Goal: Information Seeking & Learning: Learn about a topic

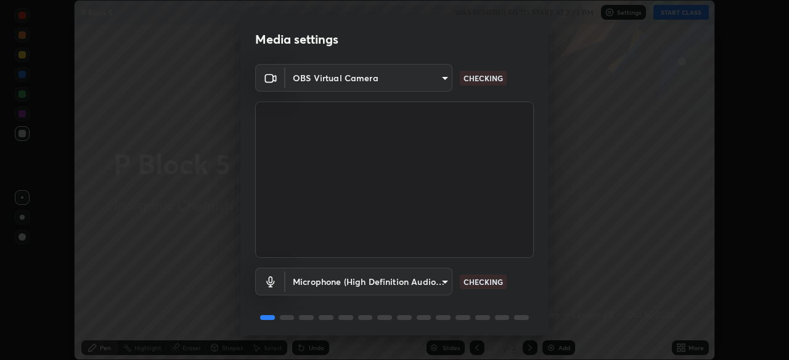
scroll to position [44, 0]
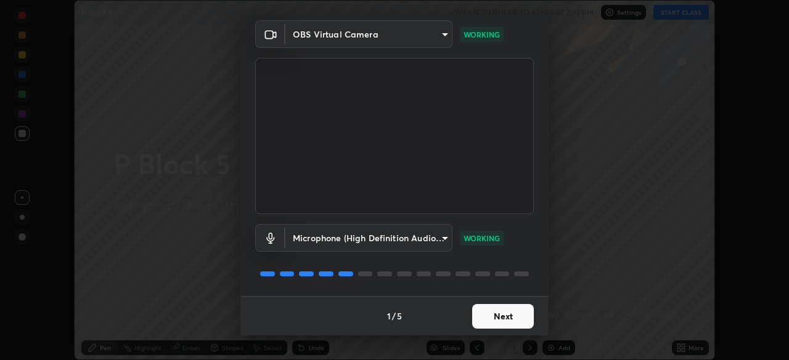
click at [506, 314] on button "Next" at bounding box center [503, 316] width 62 height 25
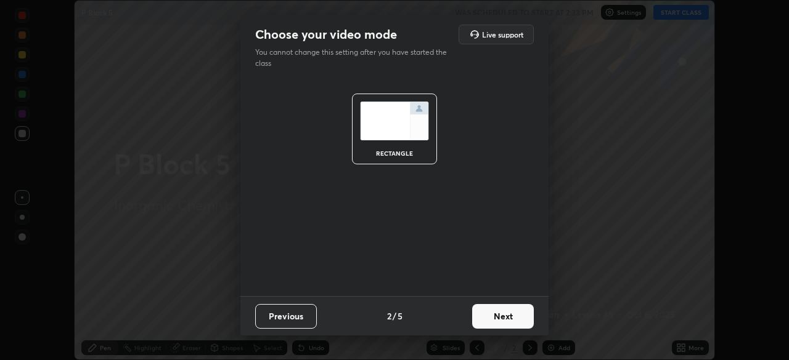
scroll to position [0, 0]
click at [508, 315] on button "Next" at bounding box center [503, 316] width 62 height 25
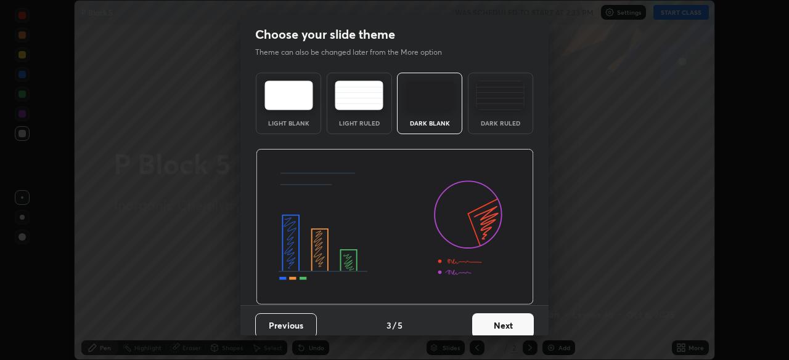
click at [517, 322] on button "Next" at bounding box center [503, 326] width 62 height 25
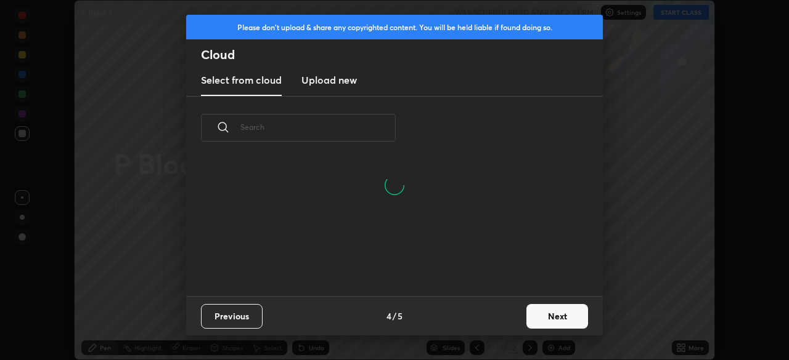
scroll to position [137, 395]
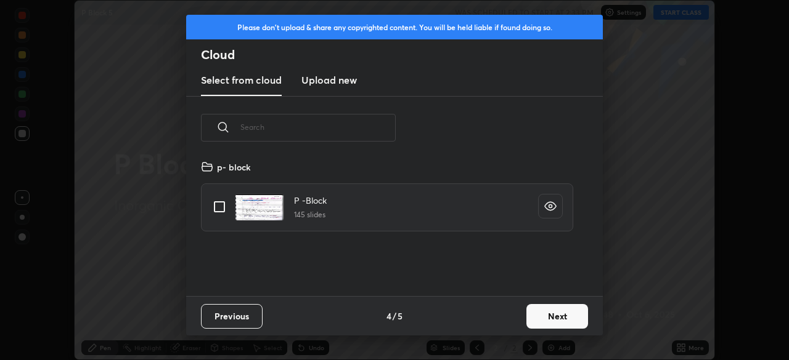
click at [221, 201] on input "grid" at bounding box center [219, 207] width 26 height 26
checkbox input "true"
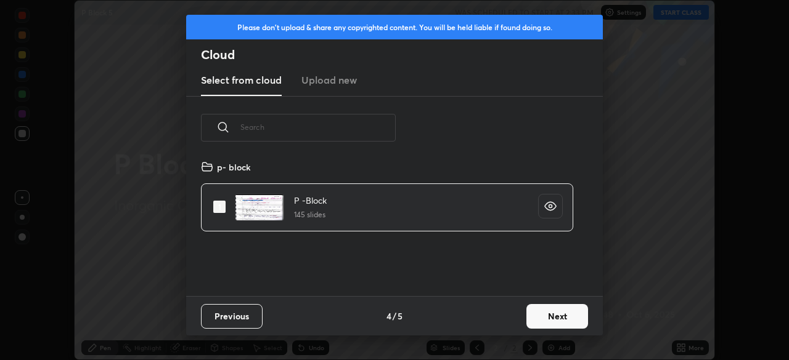
click at [555, 315] on button "Next" at bounding box center [557, 316] width 62 height 25
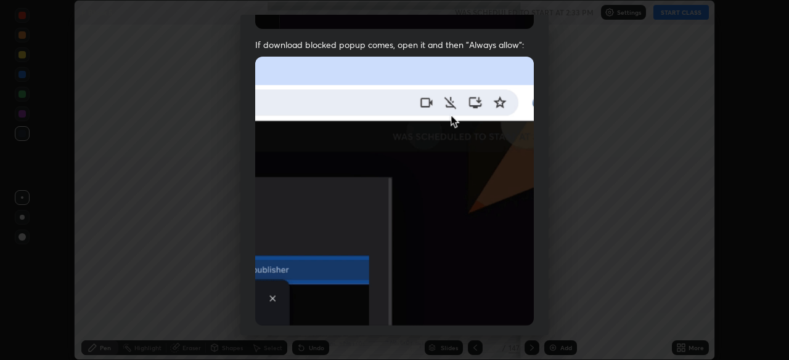
scroll to position [295, 0]
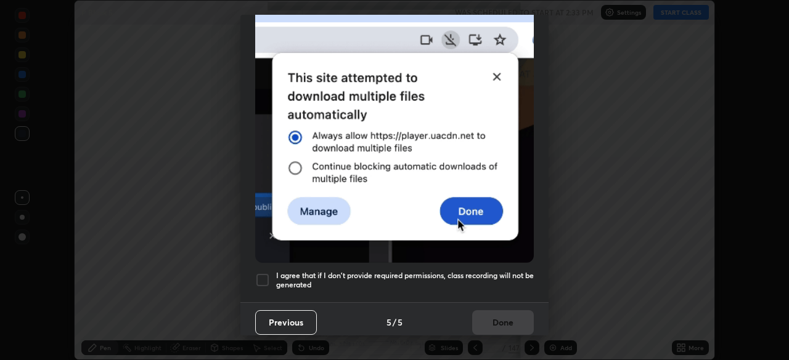
click at [264, 273] on div at bounding box center [262, 280] width 15 height 15
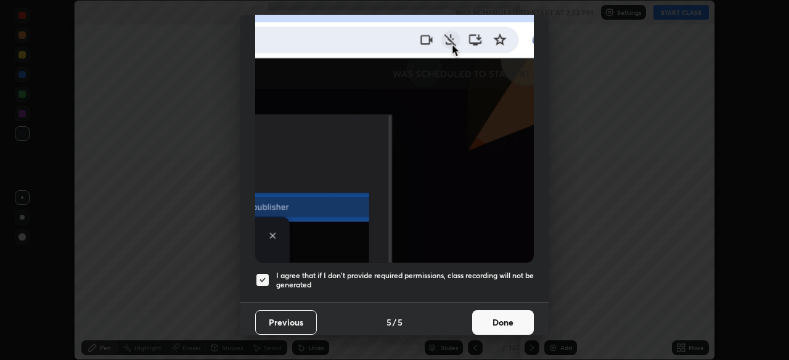
click at [493, 317] on button "Done" at bounding box center [503, 322] width 62 height 25
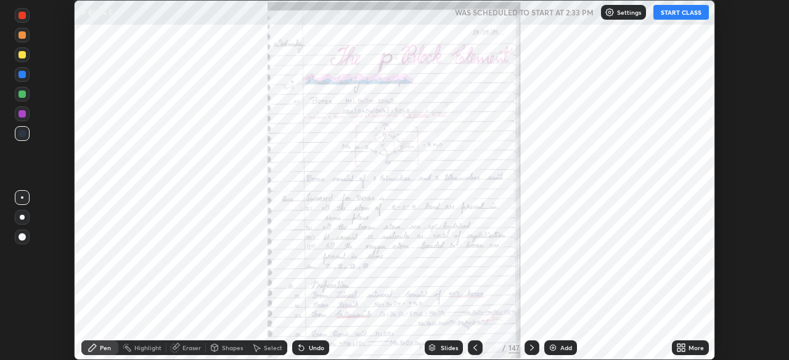
click at [663, 14] on button "START CLASS" at bounding box center [680, 12] width 55 height 15
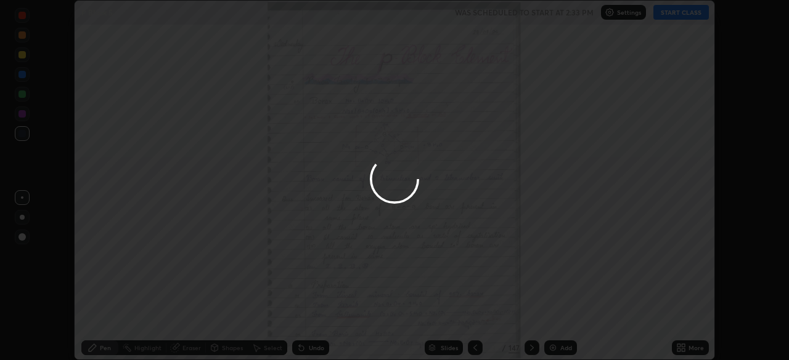
click at [668, 15] on div at bounding box center [394, 180] width 789 height 360
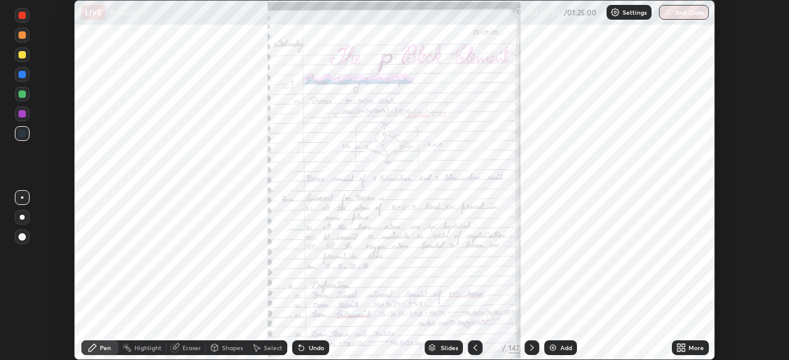
click at [679, 351] on icon at bounding box center [678, 350] width 3 height 3
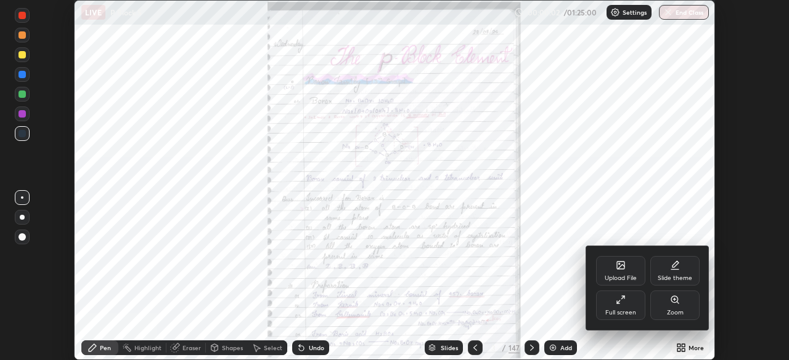
click at [431, 349] on div at bounding box center [394, 180] width 789 height 360
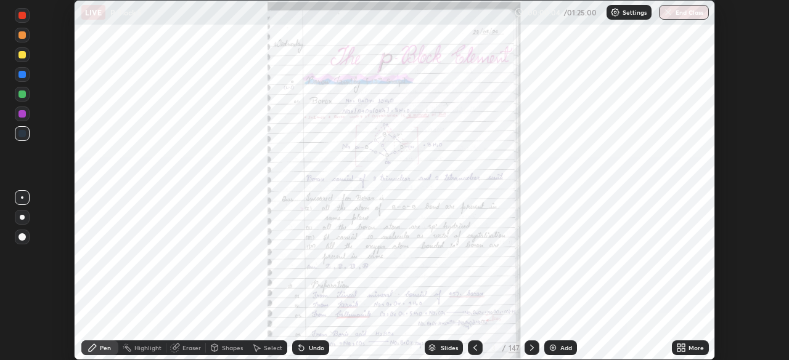
click at [431, 350] on icon at bounding box center [432, 350] width 6 height 2
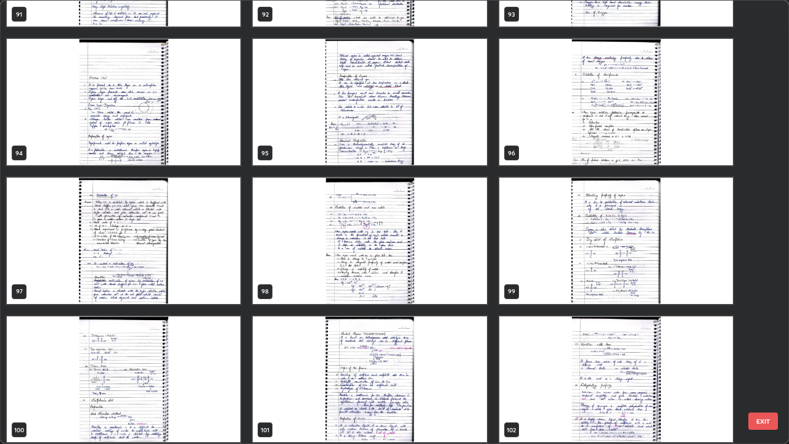
scroll to position [4258, 0]
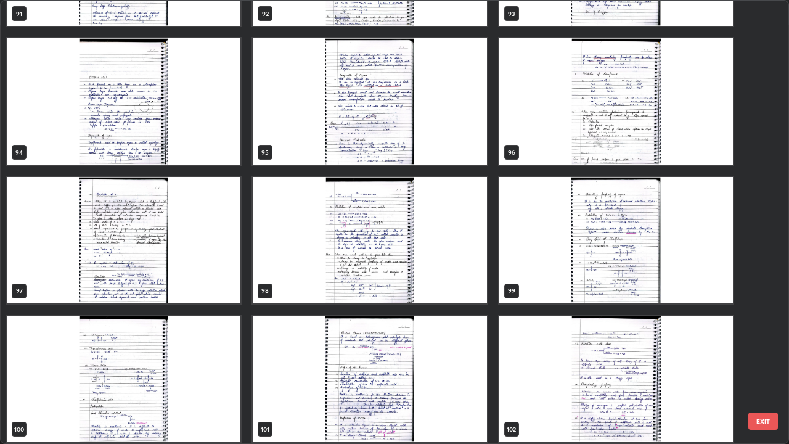
click at [118, 152] on img "grid" at bounding box center [123, 101] width 233 height 126
click at [120, 153] on img "grid" at bounding box center [123, 101] width 233 height 126
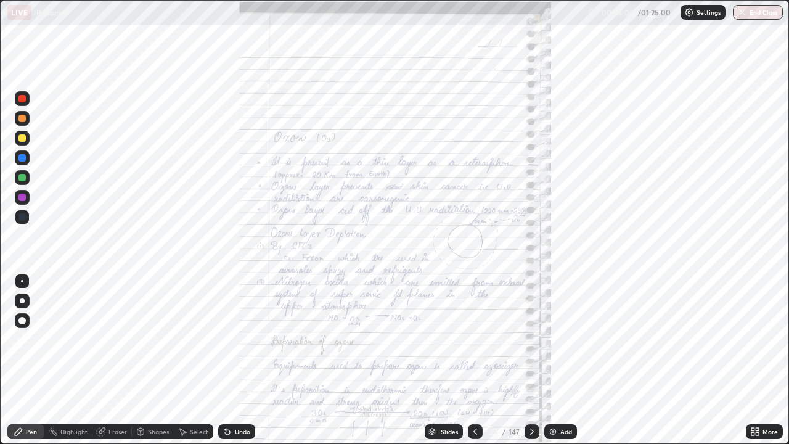
click at [755, 360] on icon at bounding box center [755, 431] width 10 height 10
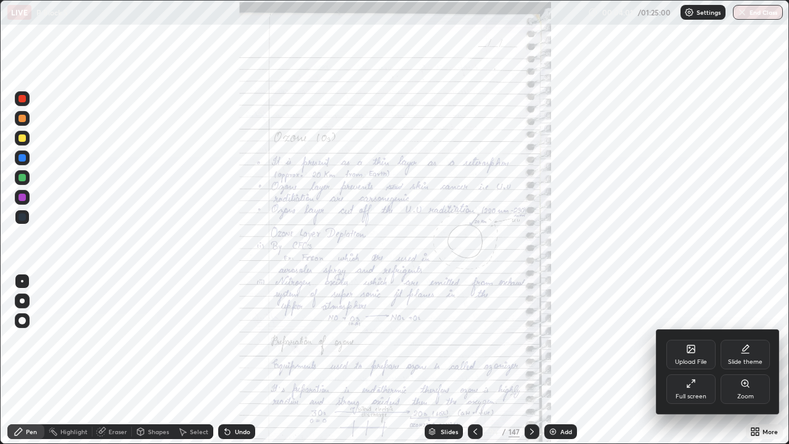
click at [736, 360] on div "Zoom" at bounding box center [744, 389] width 49 height 30
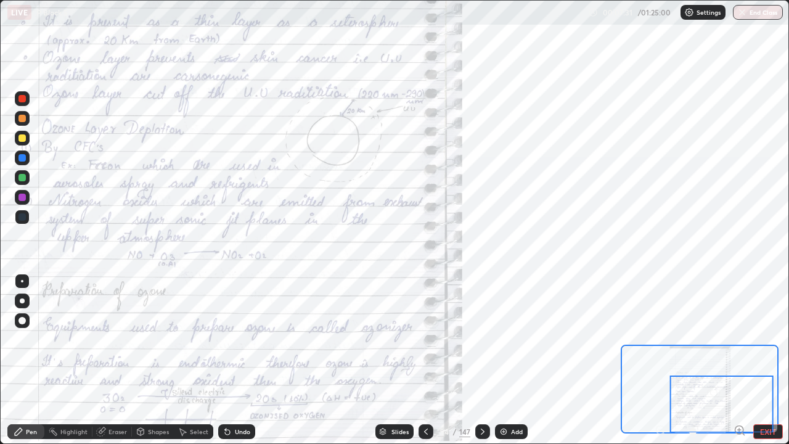
click at [482, 360] on icon at bounding box center [482, 431] width 10 height 10
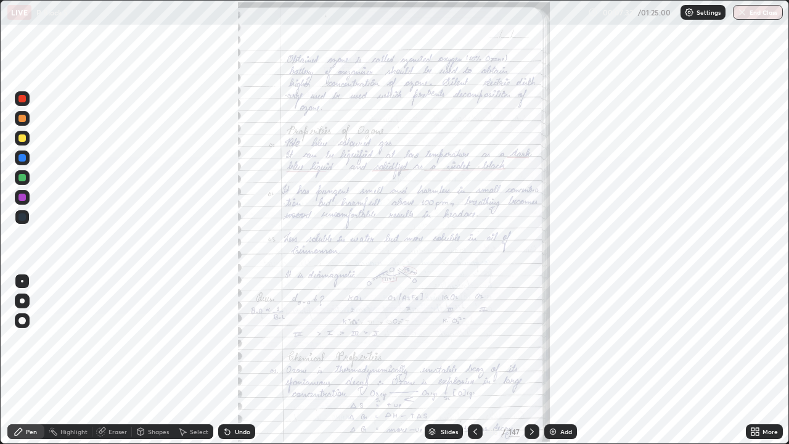
click at [762, 360] on div "More" at bounding box center [769, 431] width 15 height 6
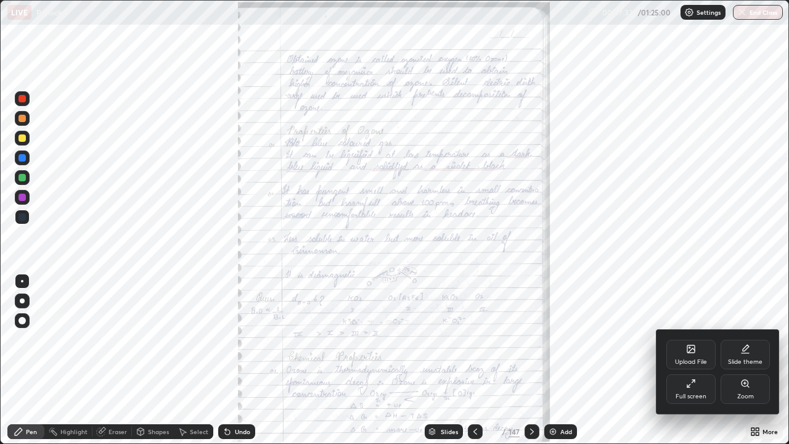
click at [745, 360] on icon at bounding box center [744, 382] width 7 height 7
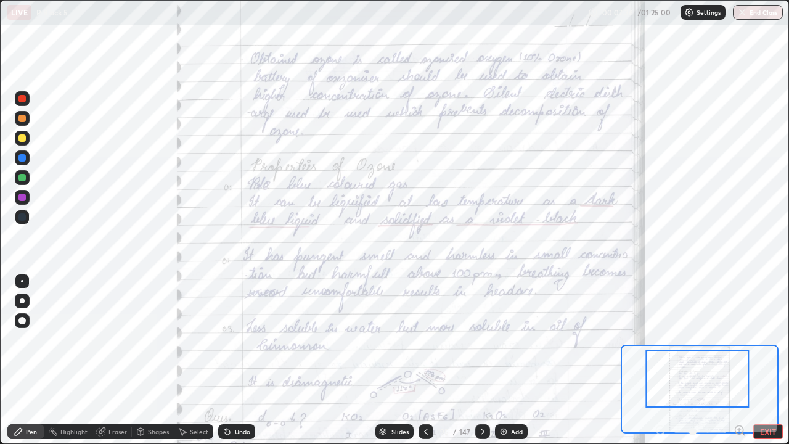
click at [693, 360] on div at bounding box center [697, 378] width 103 height 57
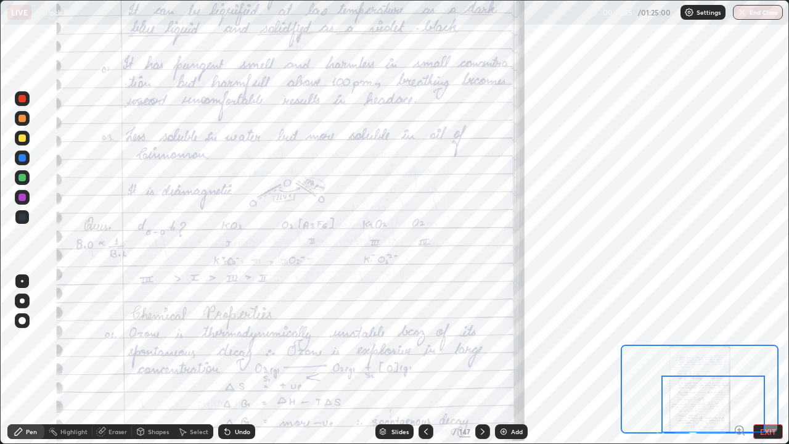
click at [481, 360] on icon at bounding box center [482, 431] width 10 height 10
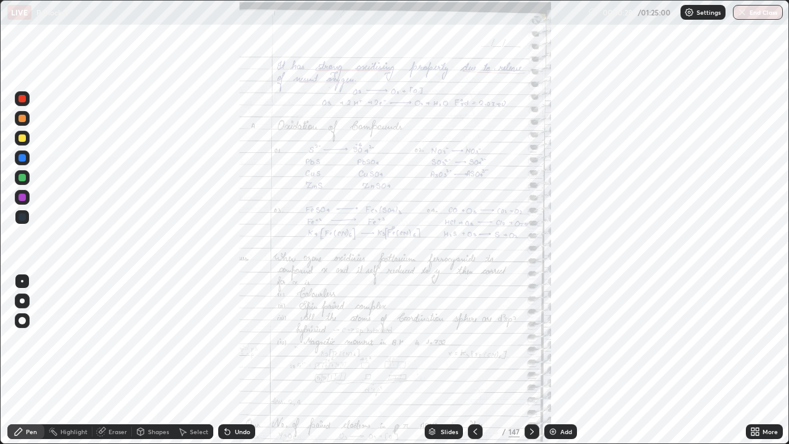
click at [752, 360] on icon at bounding box center [752, 433] width 3 height 3
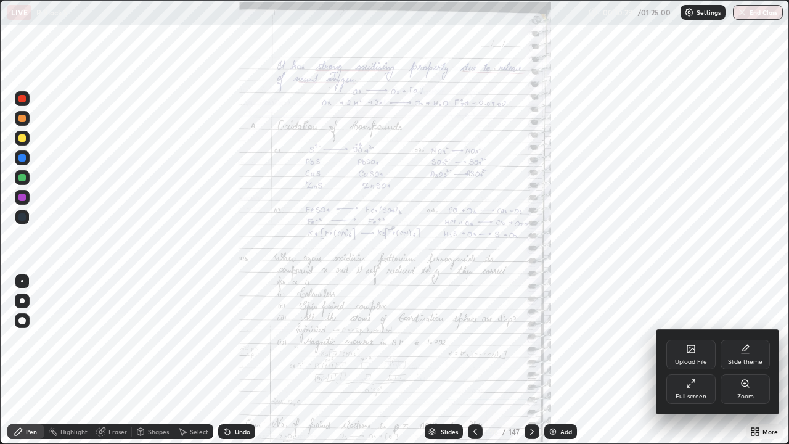
click at [737, 360] on div "Zoom" at bounding box center [744, 389] width 49 height 30
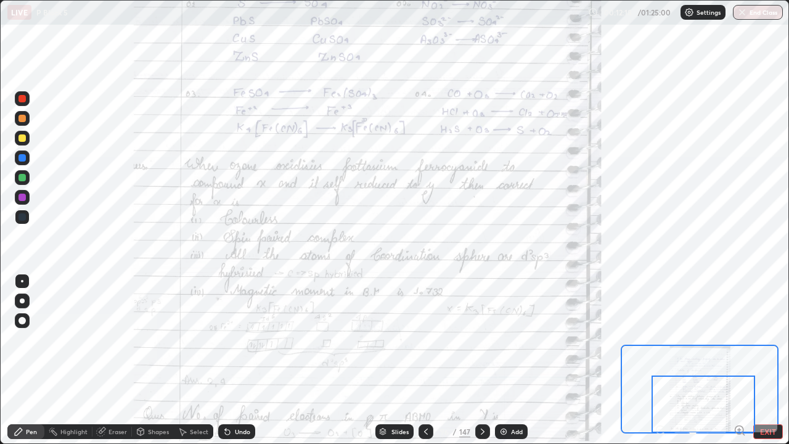
click at [481, 360] on icon at bounding box center [482, 431] width 10 height 10
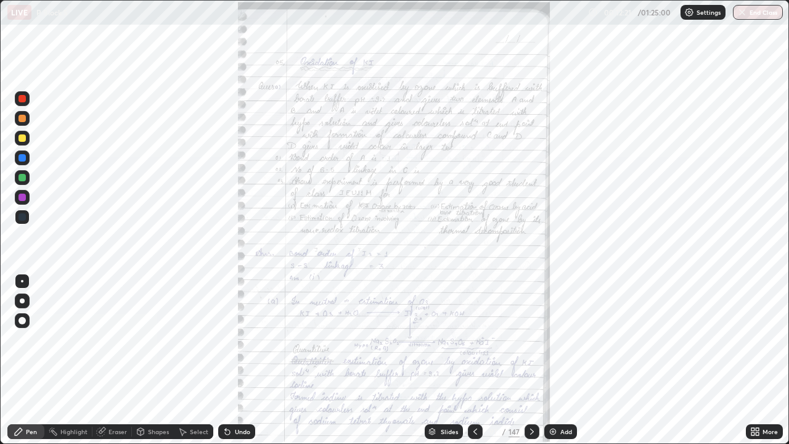
click at [753, 360] on icon at bounding box center [752, 429] width 3 height 3
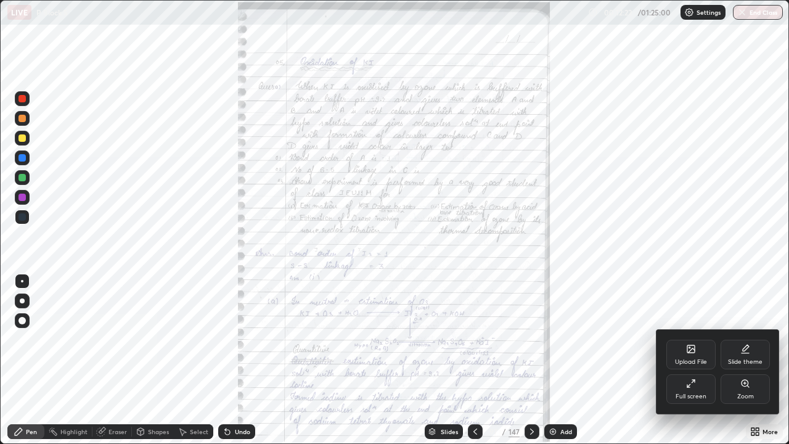
click at [737, 360] on div "Zoom" at bounding box center [744, 389] width 49 height 30
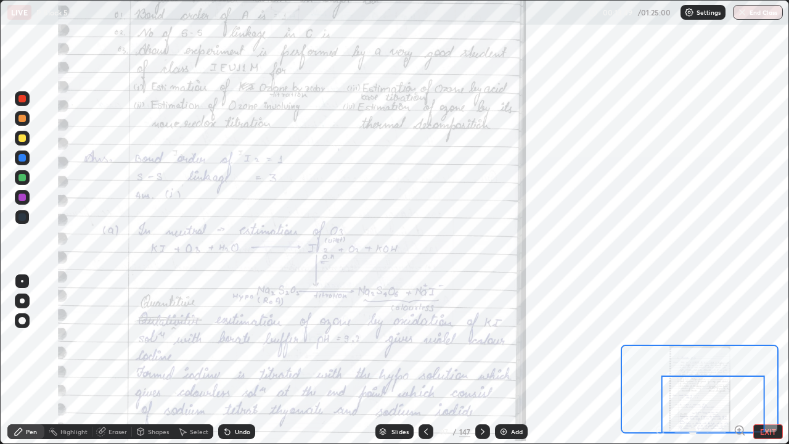
click at [477, 360] on icon at bounding box center [482, 431] width 10 height 10
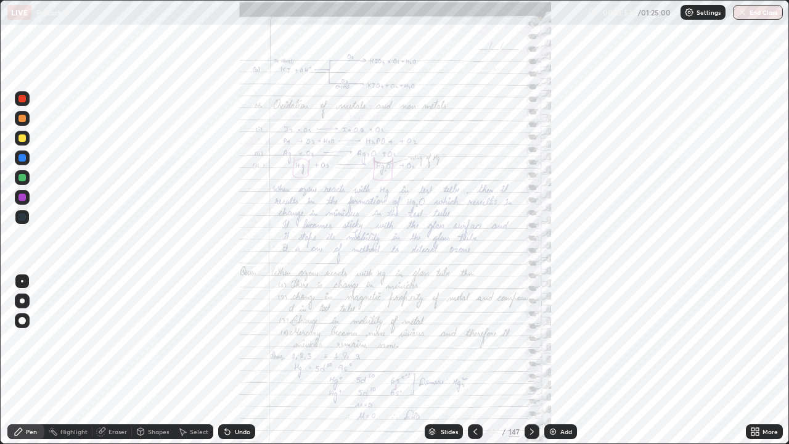
click at [756, 360] on icon at bounding box center [756, 429] width 3 height 3
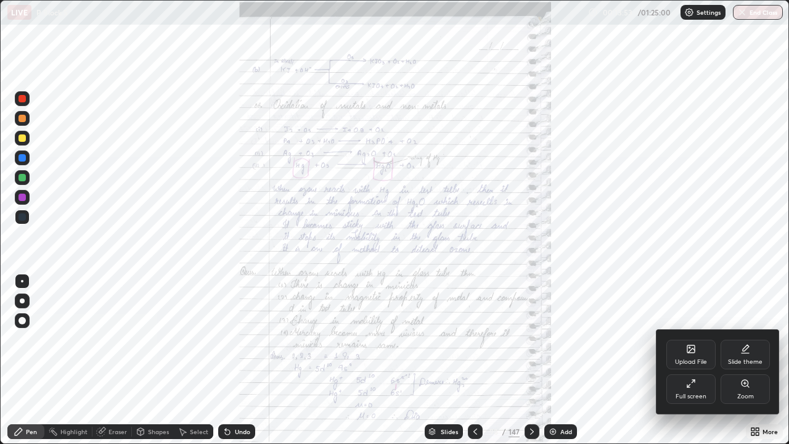
click at [748, 360] on div "Zoom" at bounding box center [744, 389] width 49 height 30
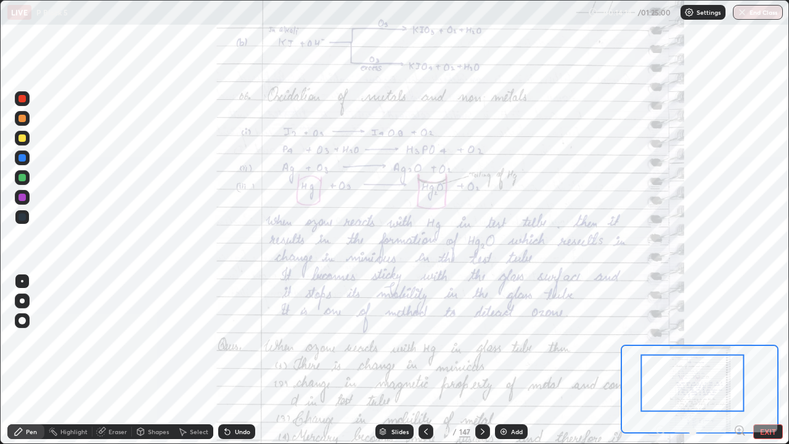
click at [22, 176] on div at bounding box center [21, 177] width 7 height 7
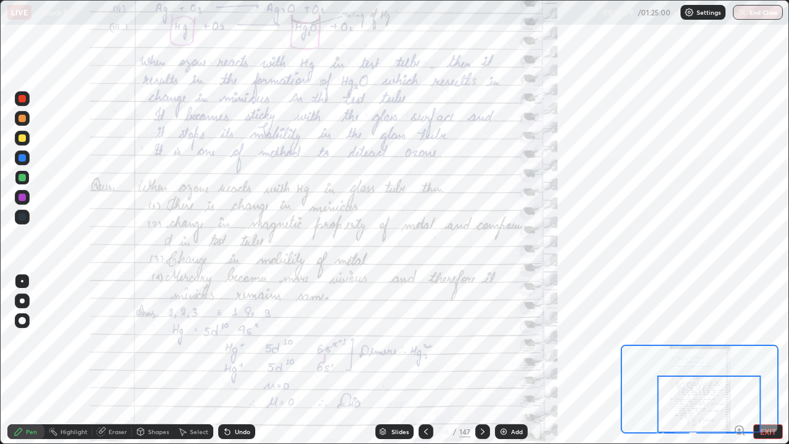
click at [477, 360] on div at bounding box center [482, 431] width 15 height 15
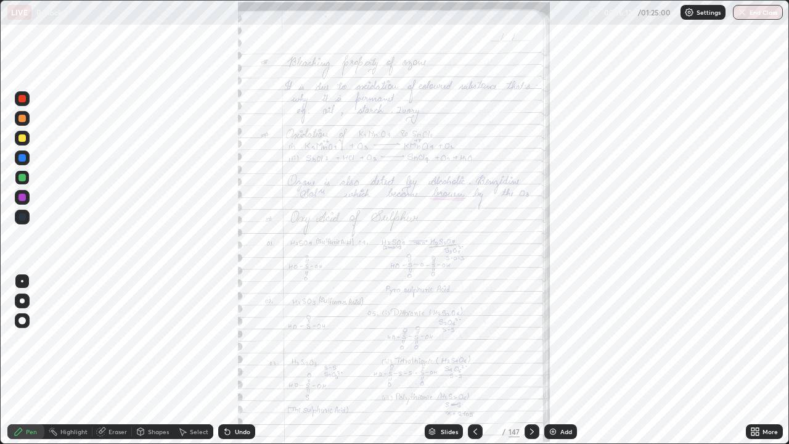
click at [756, 360] on icon at bounding box center [756, 433] width 3 height 3
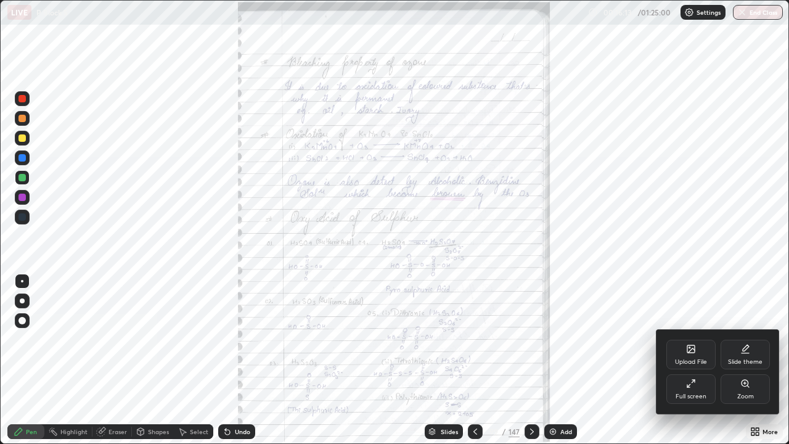
click at [740, 360] on div "Zoom" at bounding box center [744, 389] width 49 height 30
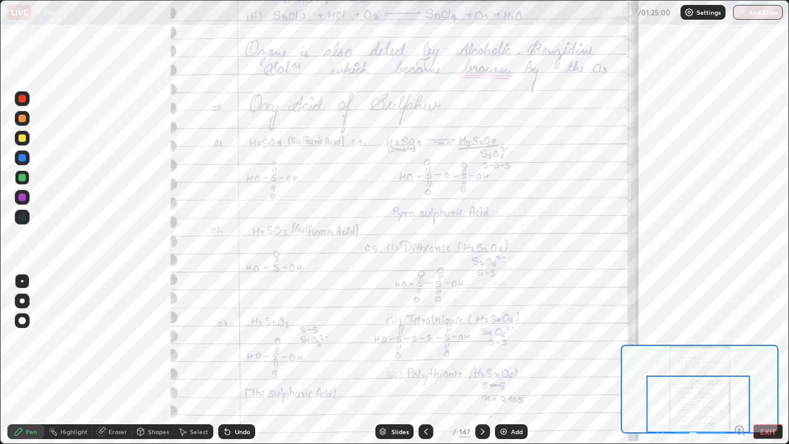
click at [481, 360] on icon at bounding box center [482, 431] width 10 height 10
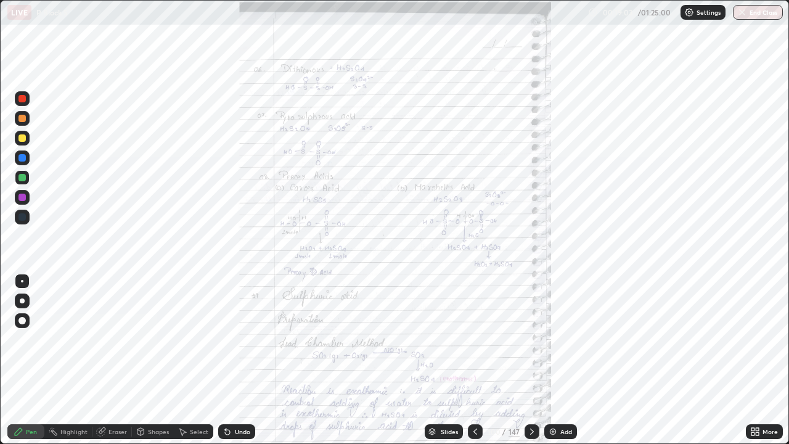
click at [751, 360] on icon at bounding box center [752, 429] width 3 height 3
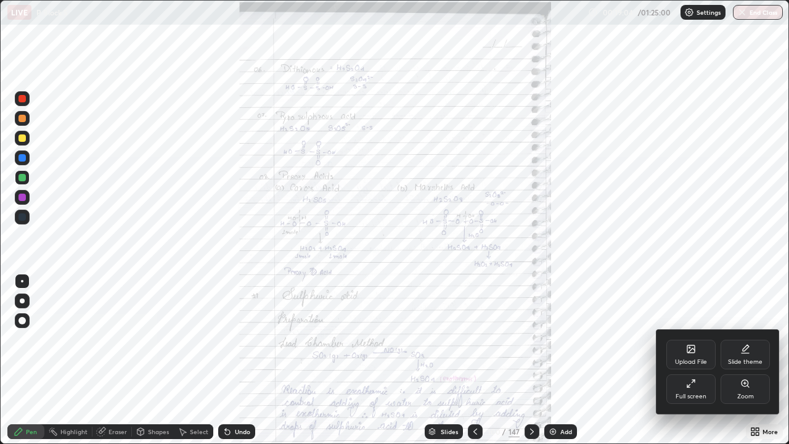
click at [737, 360] on div "Zoom" at bounding box center [745, 396] width 17 height 6
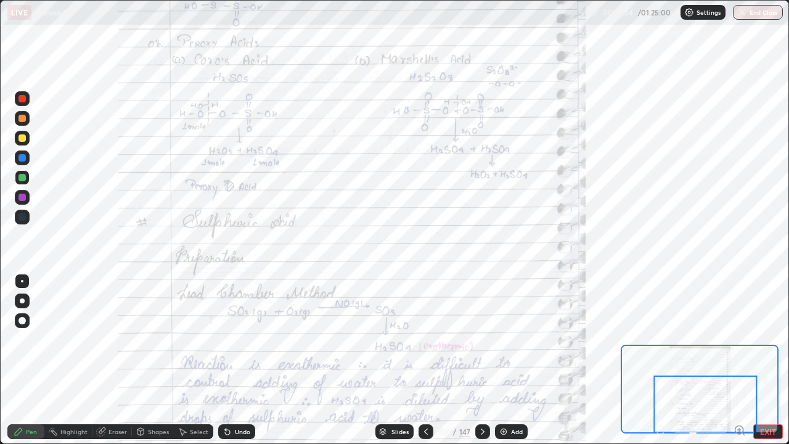
click at [481, 360] on icon at bounding box center [482, 431] width 10 height 10
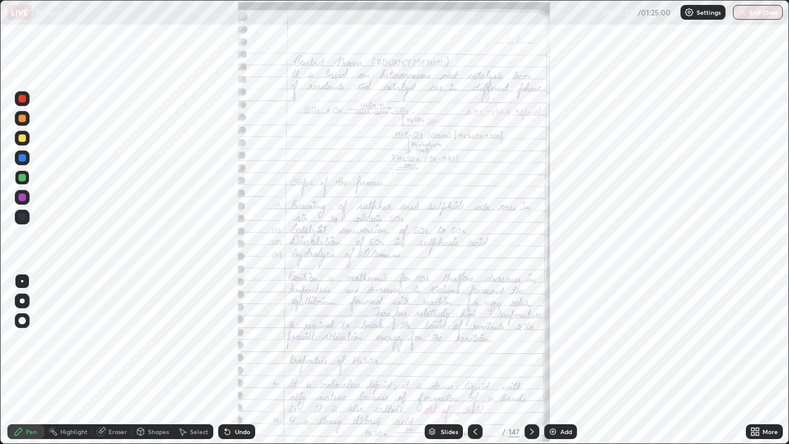
click at [752, 360] on icon at bounding box center [752, 429] width 3 height 3
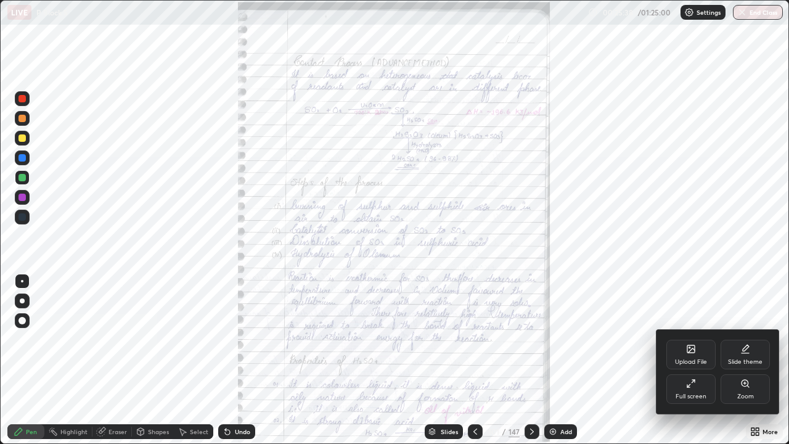
click at [744, 360] on div "Zoom" at bounding box center [744, 389] width 49 height 30
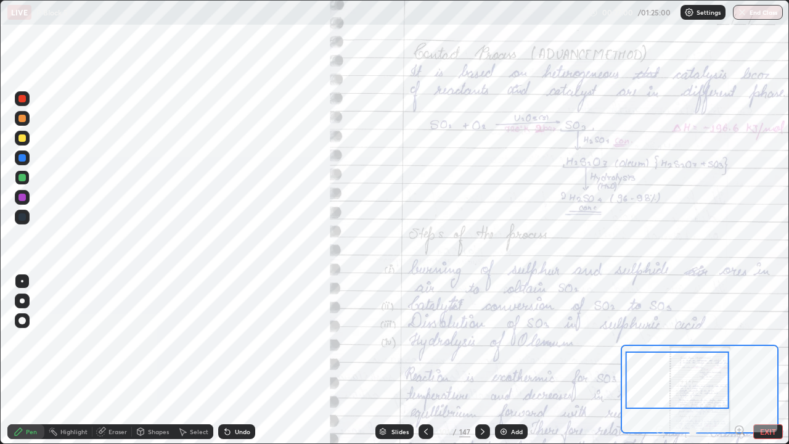
click at [118, 360] on div "Eraser" at bounding box center [117, 431] width 18 height 6
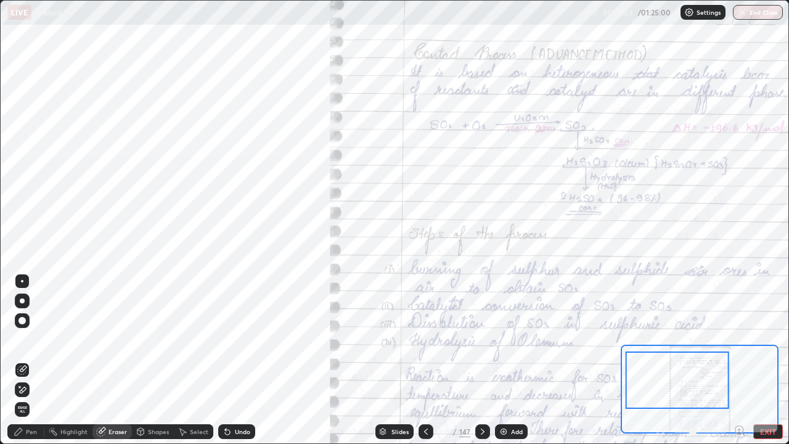
click at [35, 360] on div "Pen" at bounding box center [25, 431] width 37 height 15
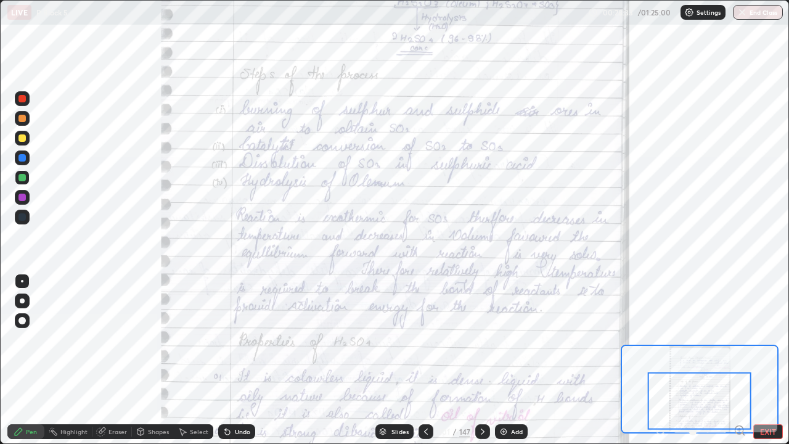
click at [429, 360] on div at bounding box center [425, 431] width 15 height 25
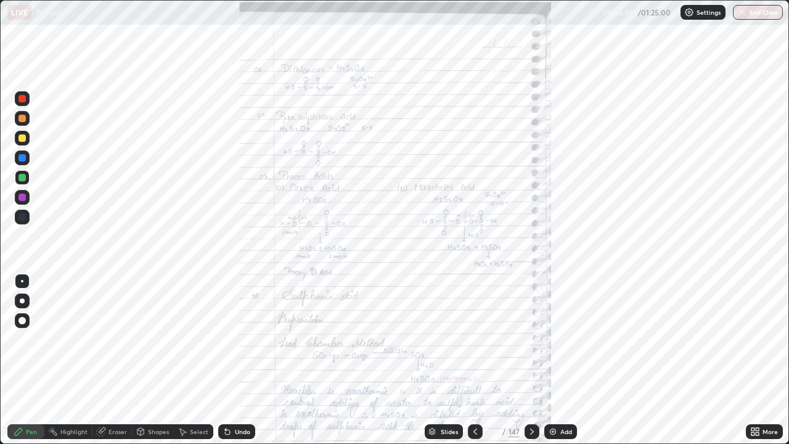
click at [474, 360] on icon at bounding box center [475, 431] width 10 height 10
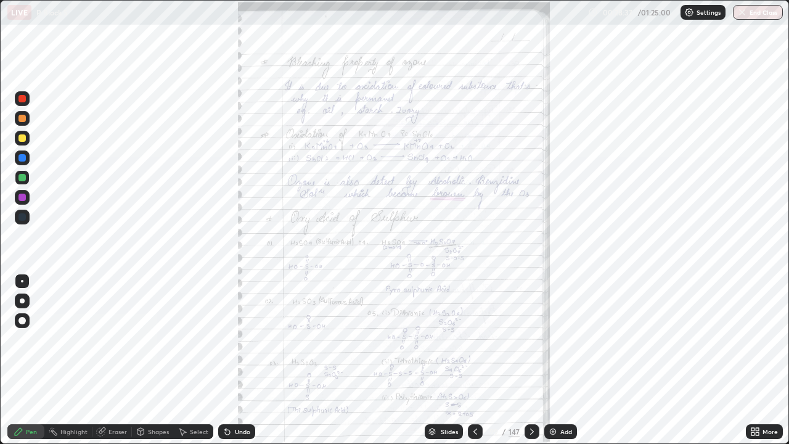
click at [752, 360] on icon at bounding box center [752, 429] width 3 height 3
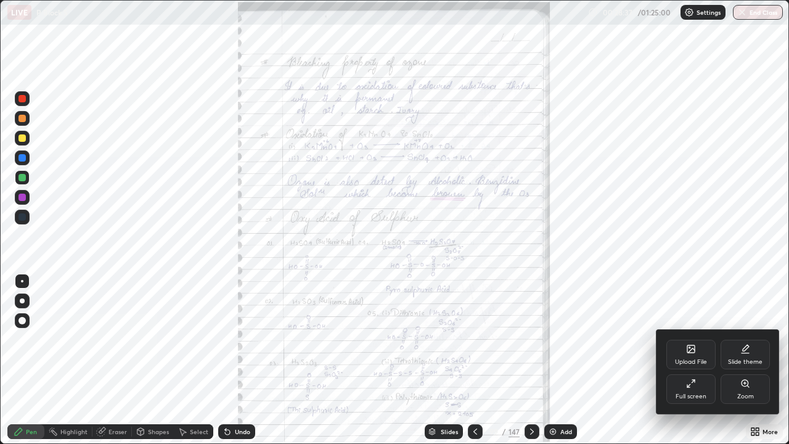
click at [742, 360] on div "Zoom" at bounding box center [744, 389] width 49 height 30
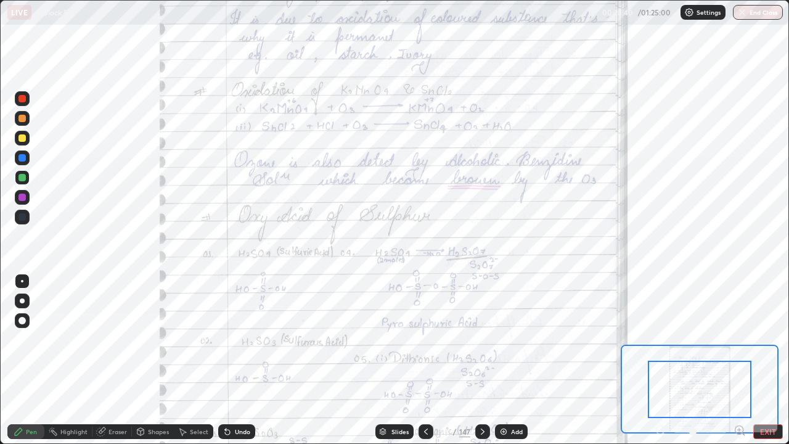
click at [481, 360] on icon at bounding box center [482, 431] width 10 height 10
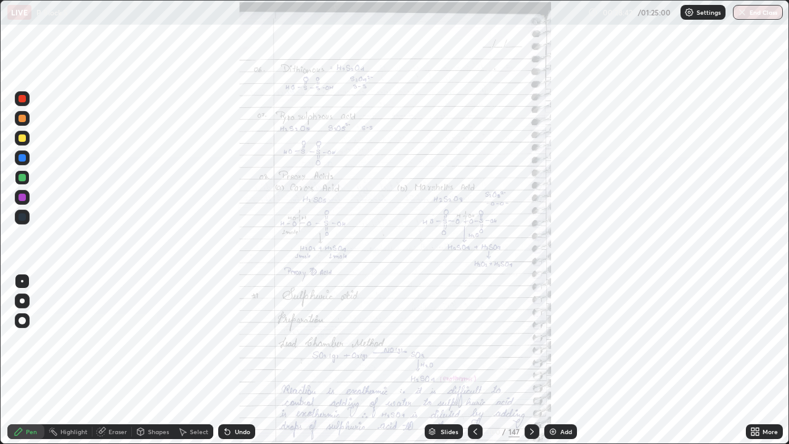
click at [474, 360] on icon at bounding box center [475, 431] width 10 height 10
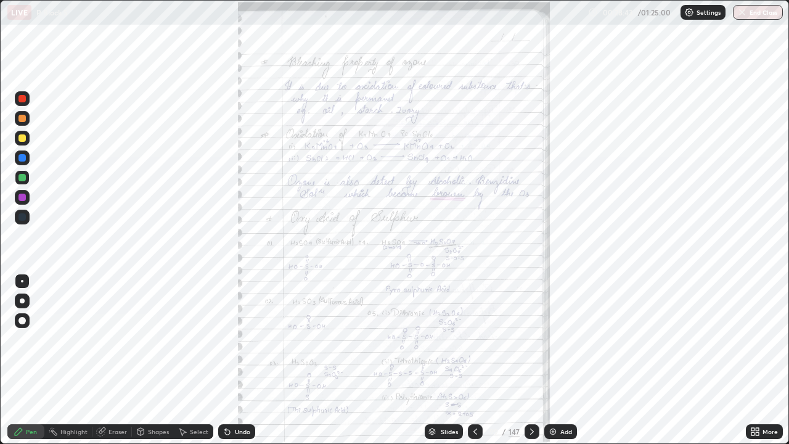
click at [527, 360] on div at bounding box center [531, 431] width 15 height 15
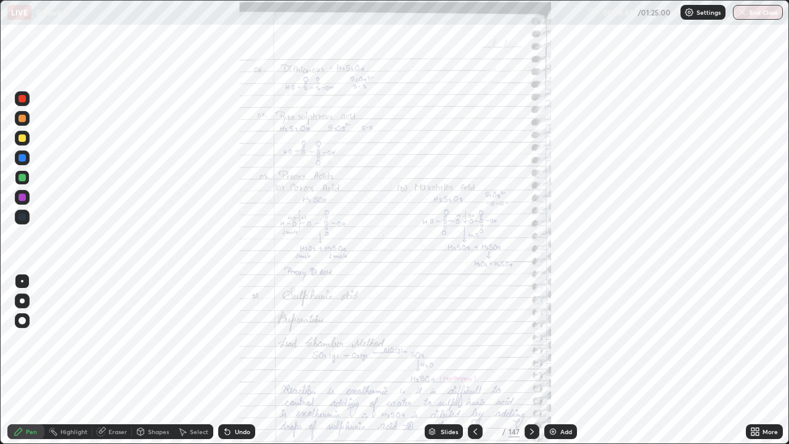
click at [530, 360] on div at bounding box center [531, 431] width 15 height 15
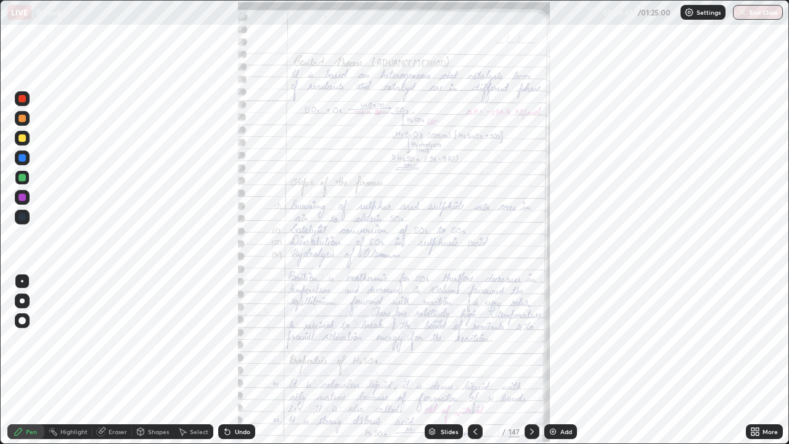
click at [752, 360] on icon at bounding box center [752, 429] width 3 height 3
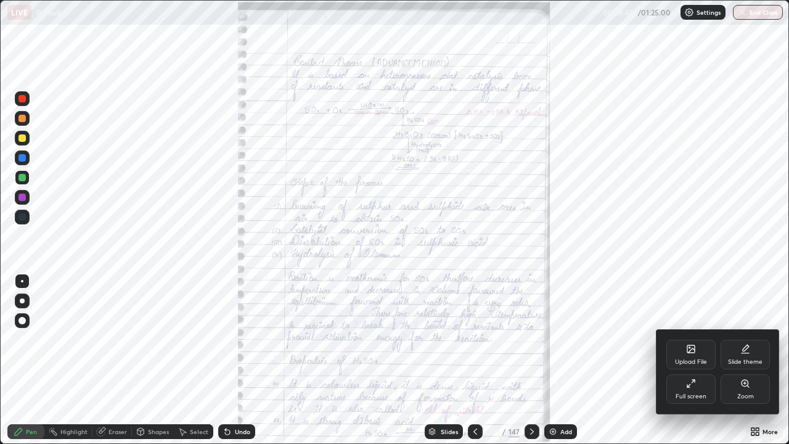
click at [745, 360] on div "Zoom" at bounding box center [744, 389] width 49 height 30
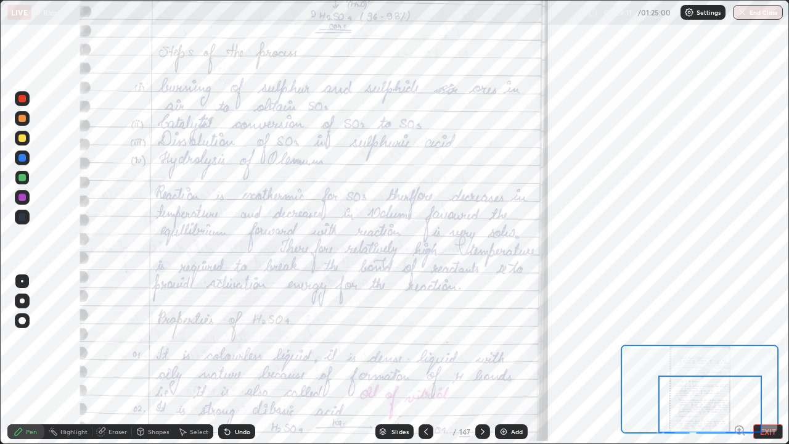
click at [481, 360] on icon at bounding box center [482, 431] width 10 height 10
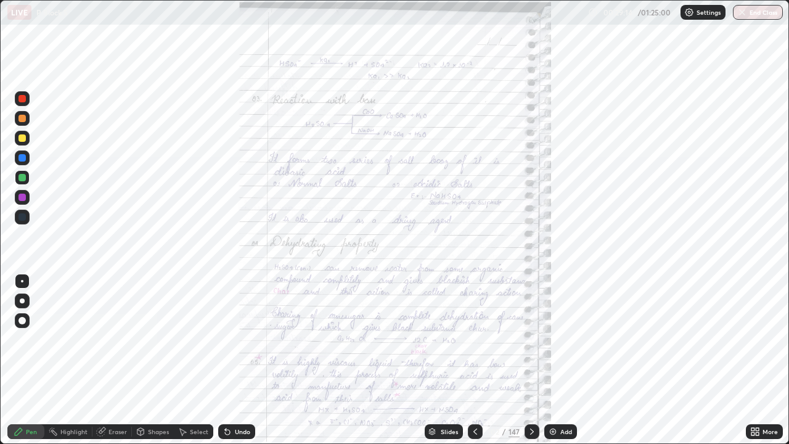
click at [752, 360] on icon at bounding box center [752, 429] width 3 height 3
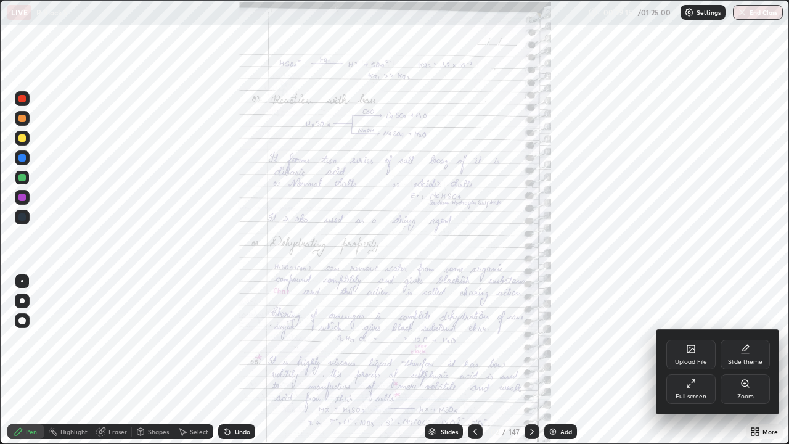
click at [742, 360] on icon at bounding box center [745, 383] width 10 height 10
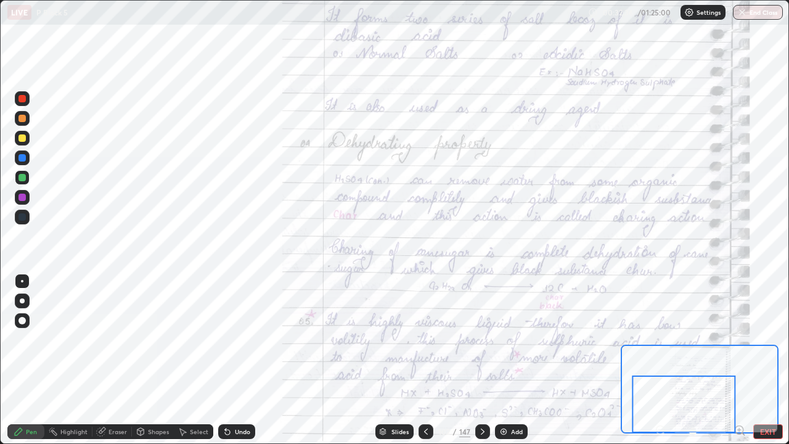
click at [22, 141] on div at bounding box center [21, 137] width 7 height 7
click at [23, 140] on div at bounding box center [21, 137] width 7 height 7
click at [22, 216] on div at bounding box center [21, 216] width 7 height 7
click at [481, 360] on icon at bounding box center [483, 431] width 4 height 6
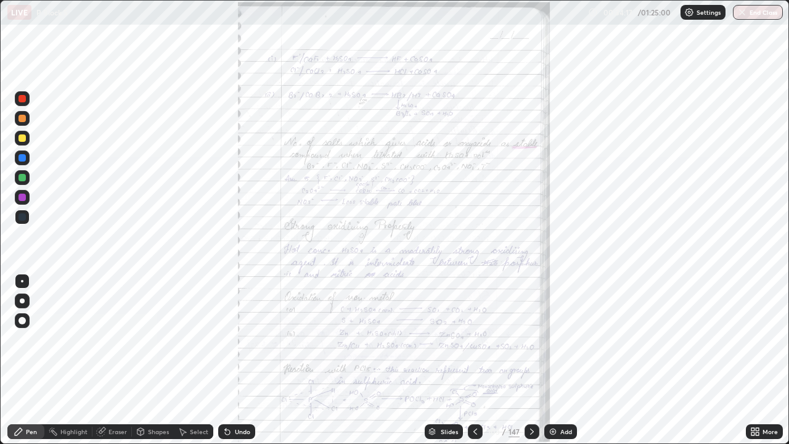
click at [751, 360] on icon at bounding box center [752, 429] width 3 height 3
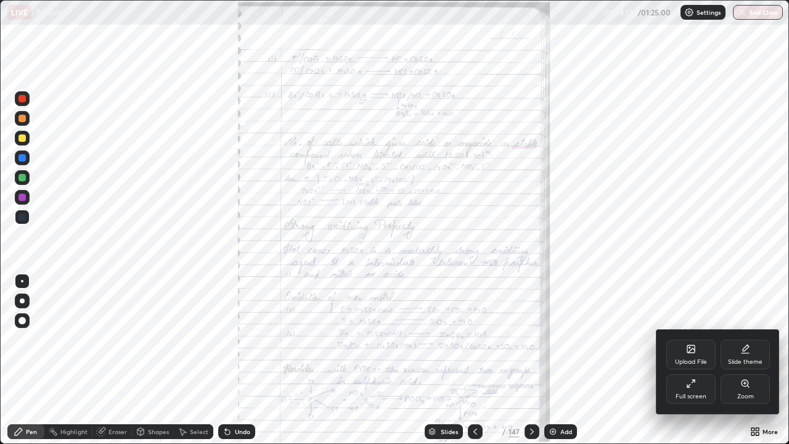
click at [744, 360] on icon at bounding box center [744, 382] width 7 height 7
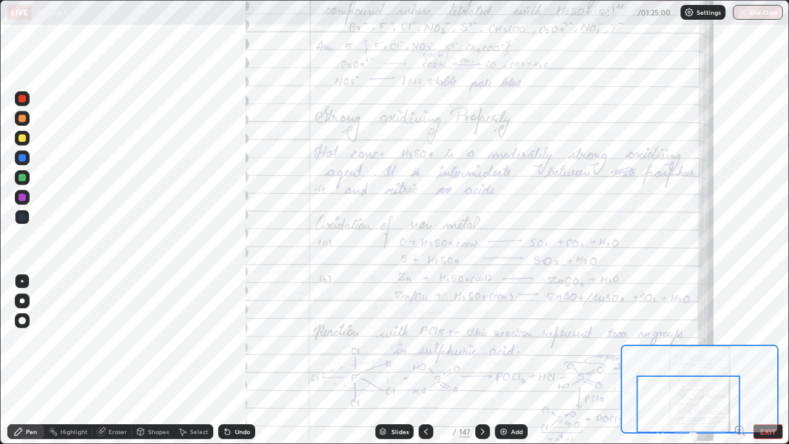
click at [23, 121] on div at bounding box center [21, 118] width 7 height 7
click at [23, 120] on div at bounding box center [21, 118] width 7 height 7
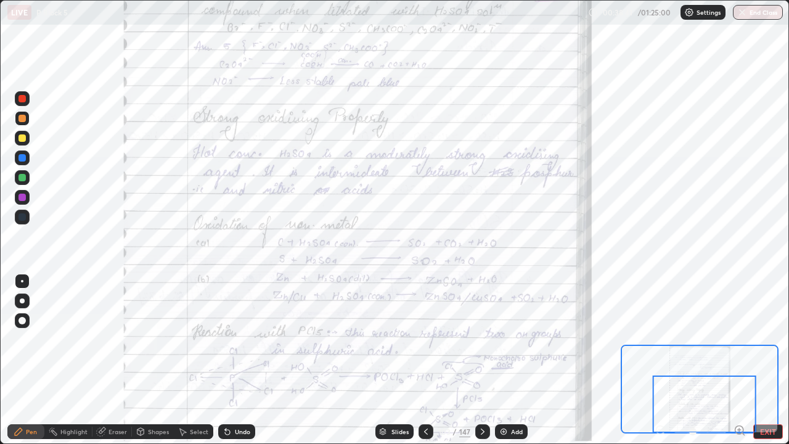
click at [488, 360] on div at bounding box center [482, 431] width 15 height 15
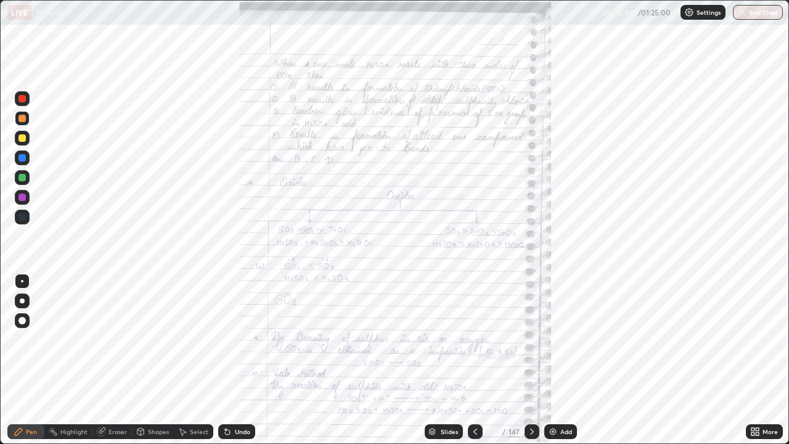
click at [753, 360] on icon at bounding box center [755, 431] width 10 height 10
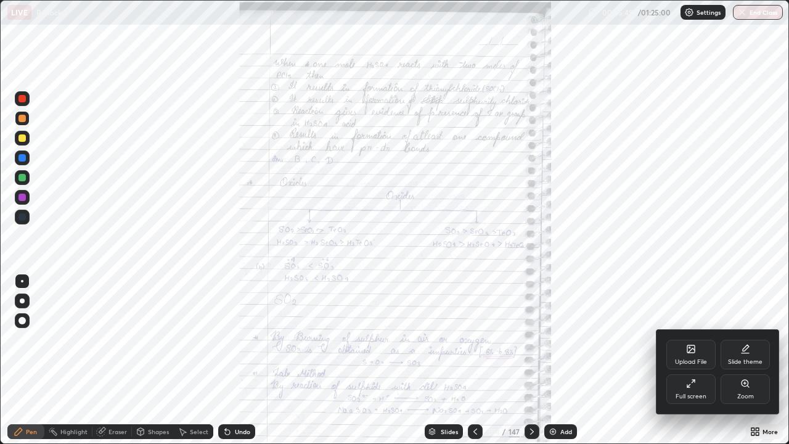
click at [734, 360] on div "Zoom" at bounding box center [744, 389] width 49 height 30
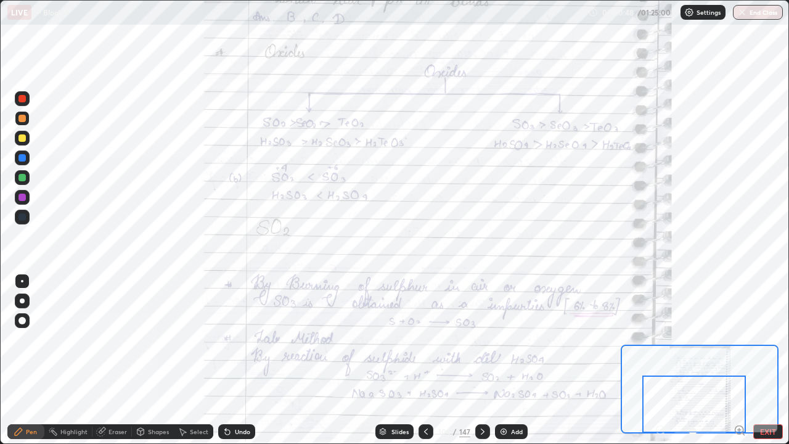
click at [481, 360] on icon at bounding box center [482, 431] width 10 height 10
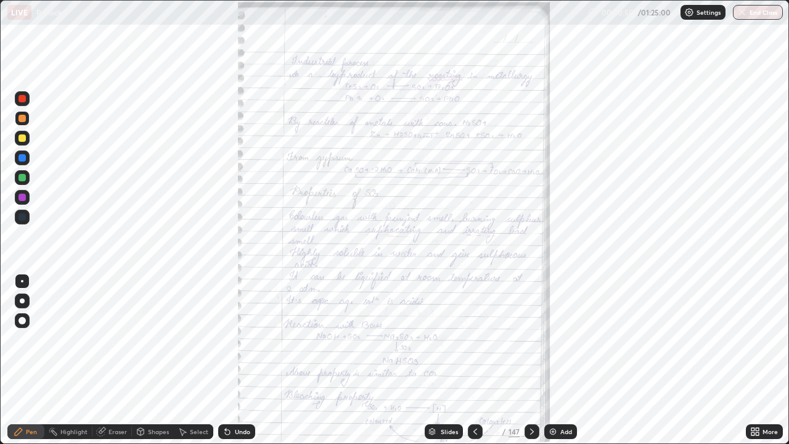
click at [750, 360] on icon at bounding box center [755, 431] width 10 height 10
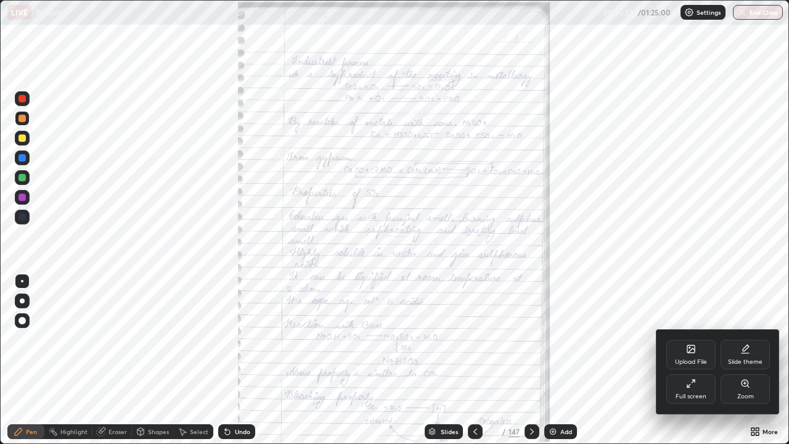
click at [735, 360] on div "Zoom" at bounding box center [744, 389] width 49 height 30
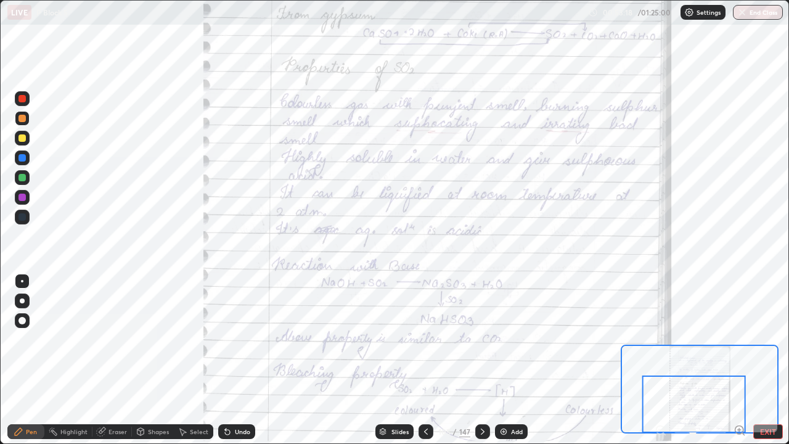
click at [21, 118] on div at bounding box center [21, 118] width 7 height 7
click at [28, 118] on div at bounding box center [22, 118] width 15 height 15
click at [20, 216] on div at bounding box center [21, 216] width 7 height 7
click at [21, 214] on div at bounding box center [21, 216] width 7 height 7
click at [481, 360] on icon at bounding box center [482, 431] width 10 height 10
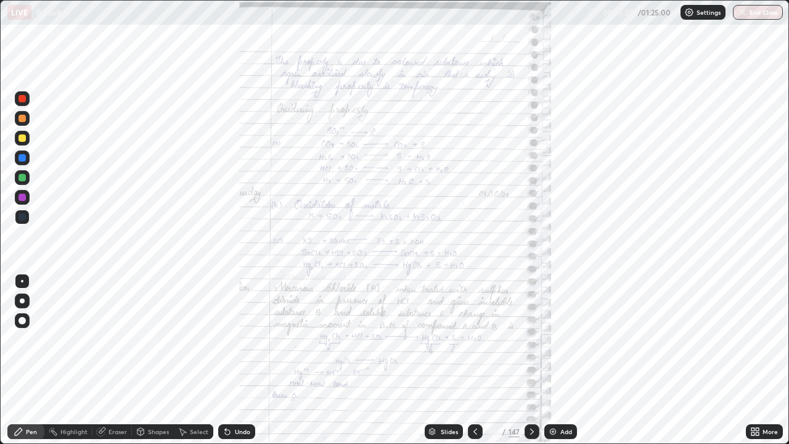
click at [752, 360] on icon at bounding box center [752, 429] width 3 height 3
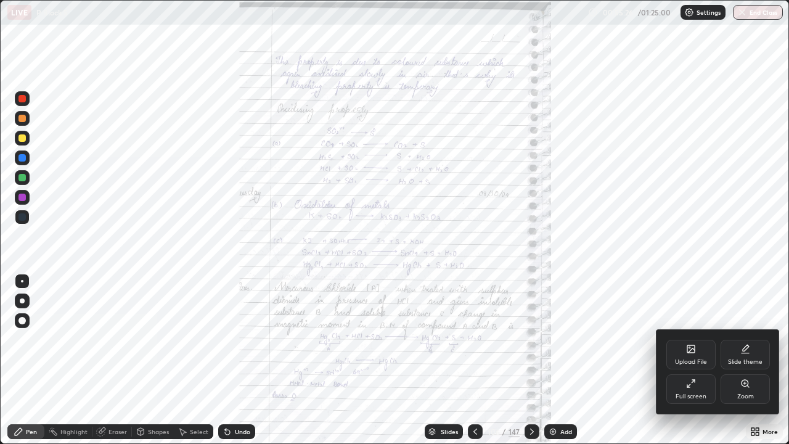
click at [742, 360] on div "Zoom" at bounding box center [744, 389] width 49 height 30
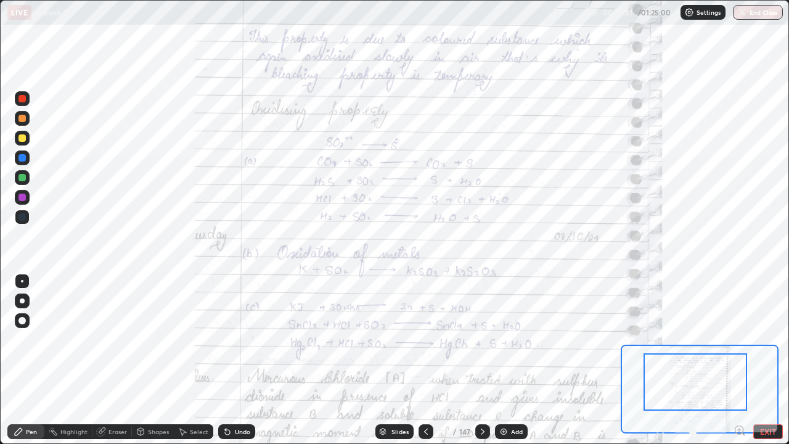
click at [658, 360] on div at bounding box center [694, 381] width 103 height 57
click at [481, 360] on icon at bounding box center [483, 431] width 4 height 6
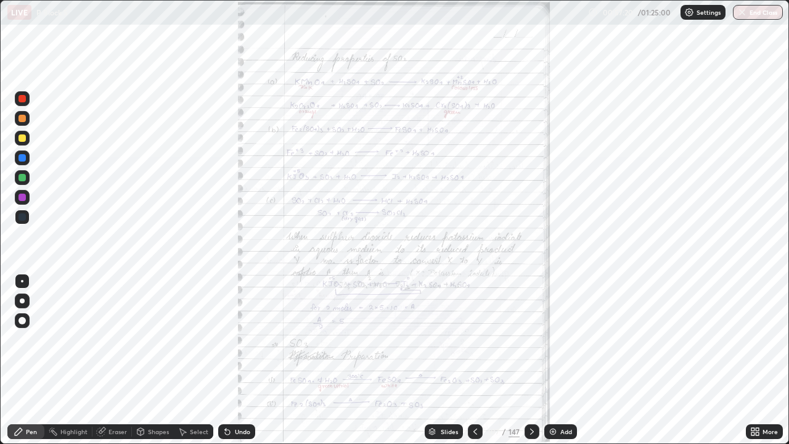
click at [752, 360] on icon at bounding box center [752, 429] width 3 height 3
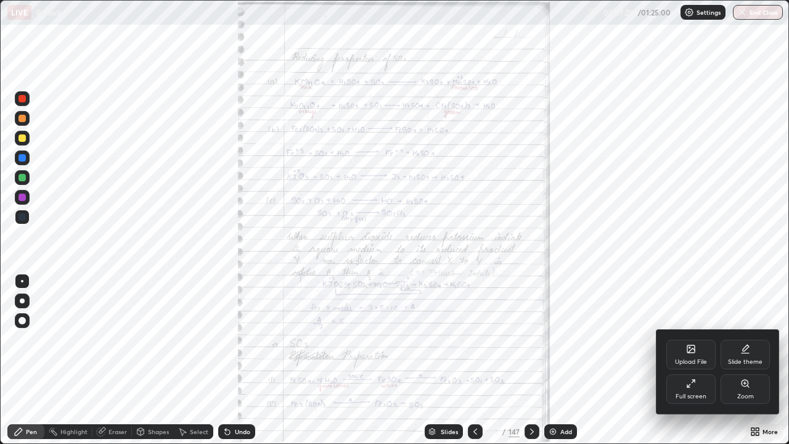
click at [742, 360] on icon at bounding box center [745, 383] width 10 height 10
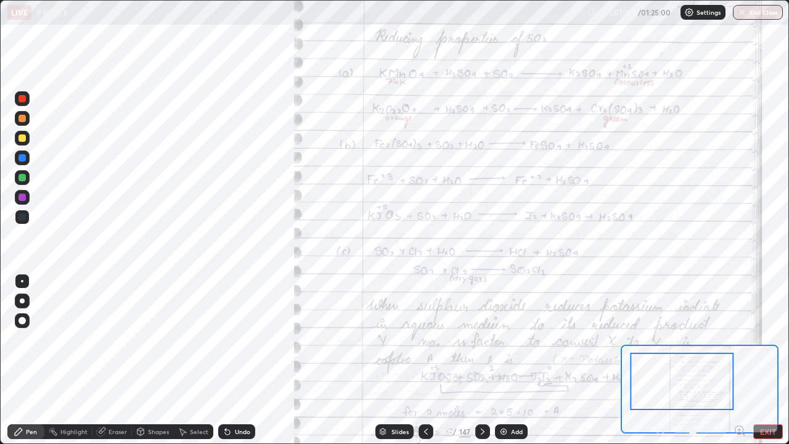
click at [690, 360] on div at bounding box center [681, 380] width 103 height 57
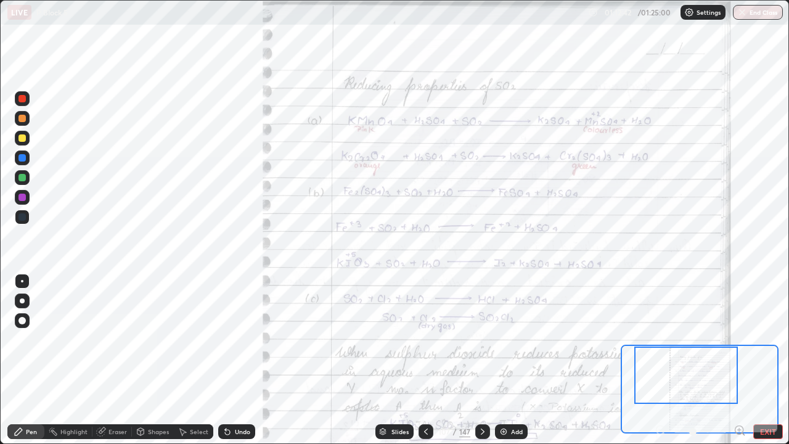
click at [117, 360] on div "Eraser" at bounding box center [117, 431] width 18 height 6
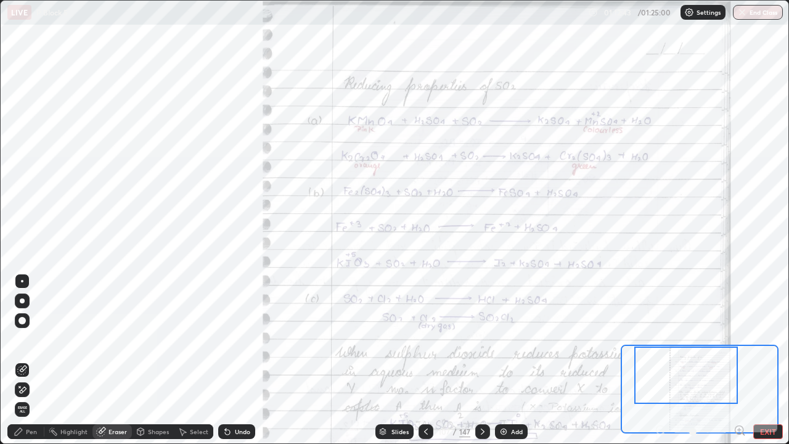
click at [33, 360] on div "Pen" at bounding box center [31, 431] width 11 height 6
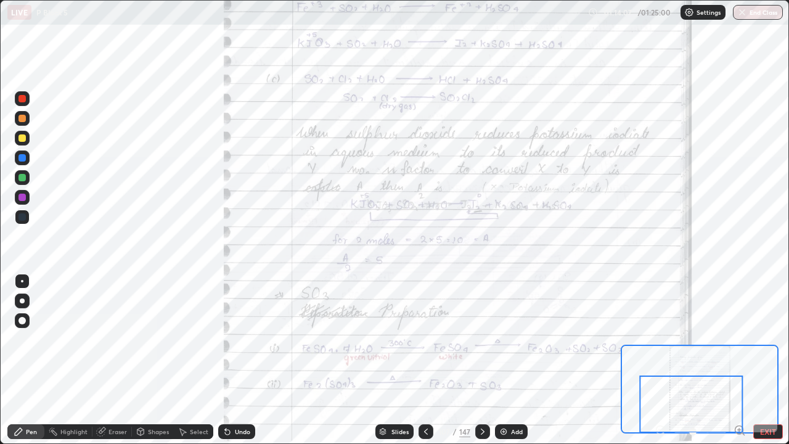
click at [482, 360] on icon at bounding box center [482, 431] width 10 height 10
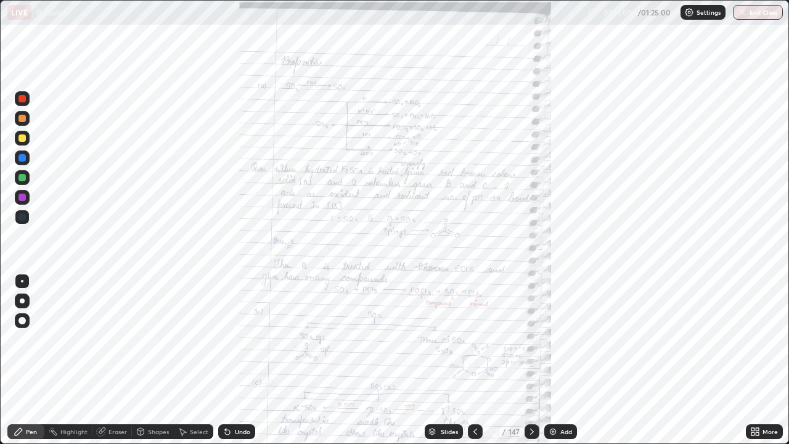
click at [748, 360] on div "More" at bounding box center [763, 431] width 37 height 15
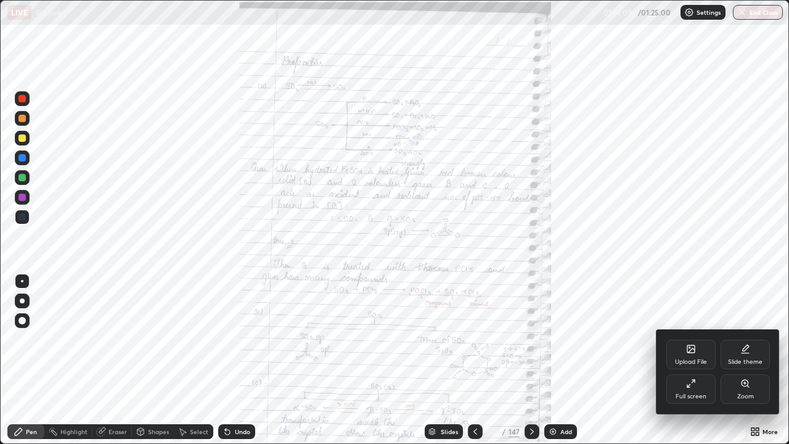
click at [744, 360] on icon at bounding box center [744, 383] width 2 height 0
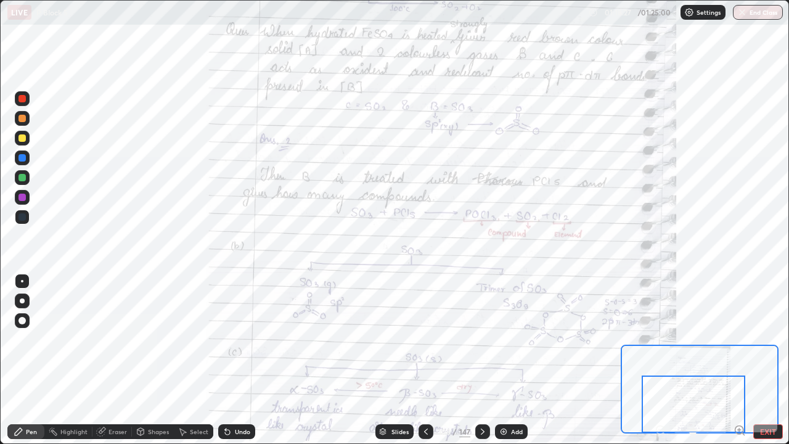
click at [743, 360] on div at bounding box center [692, 403] width 103 height 57
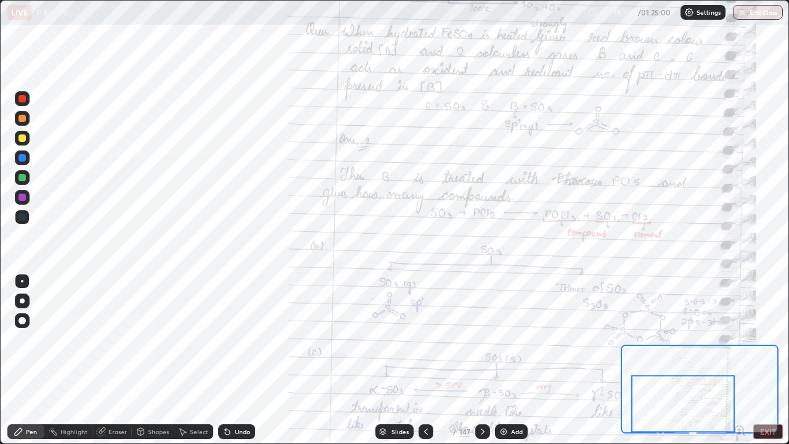
click at [704, 360] on div at bounding box center [682, 403] width 103 height 57
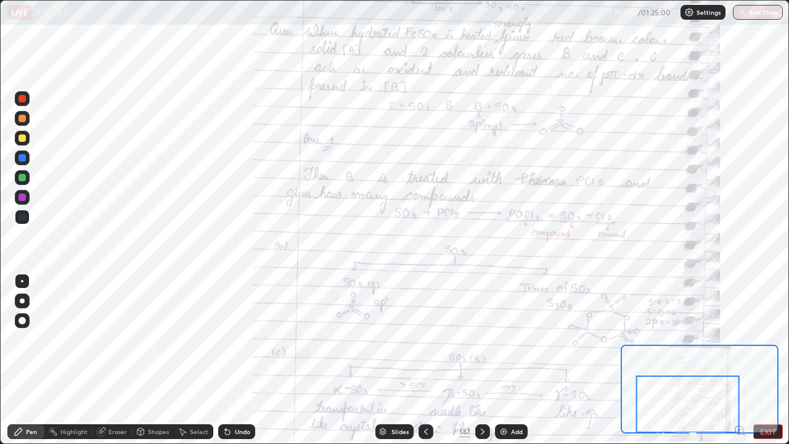
click at [481, 360] on icon at bounding box center [482, 431] width 10 height 10
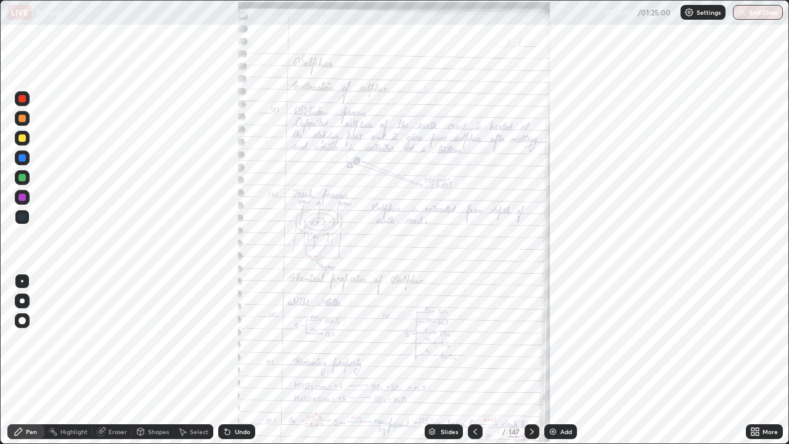
click at [757, 360] on icon at bounding box center [756, 429] width 3 height 3
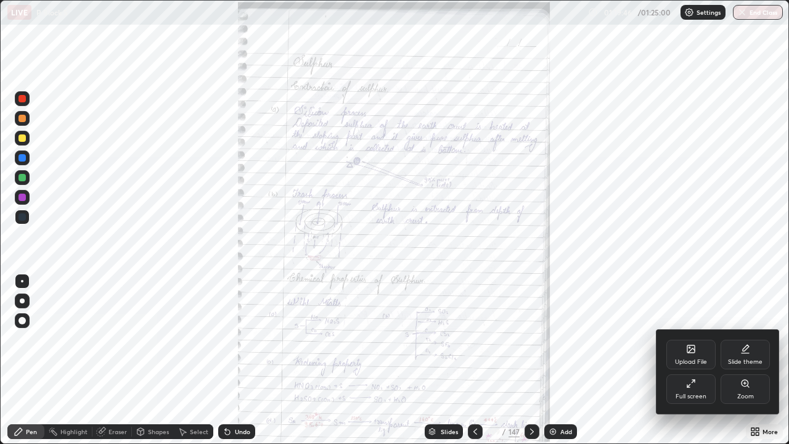
click at [736, 360] on div "Zoom" at bounding box center [744, 389] width 49 height 30
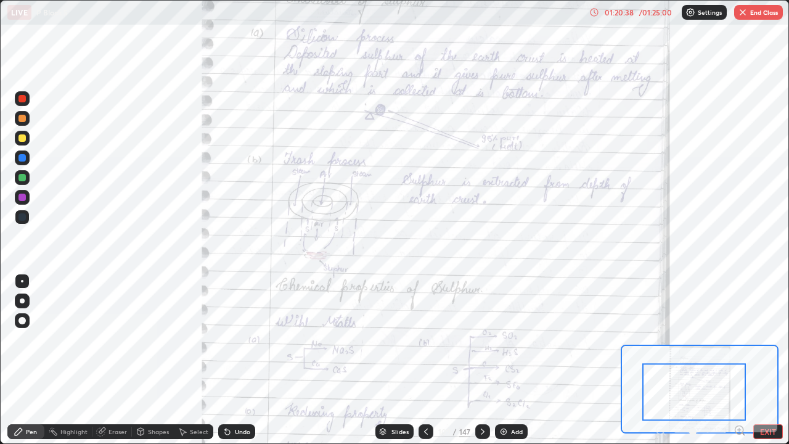
click at [424, 360] on icon at bounding box center [426, 431] width 10 height 10
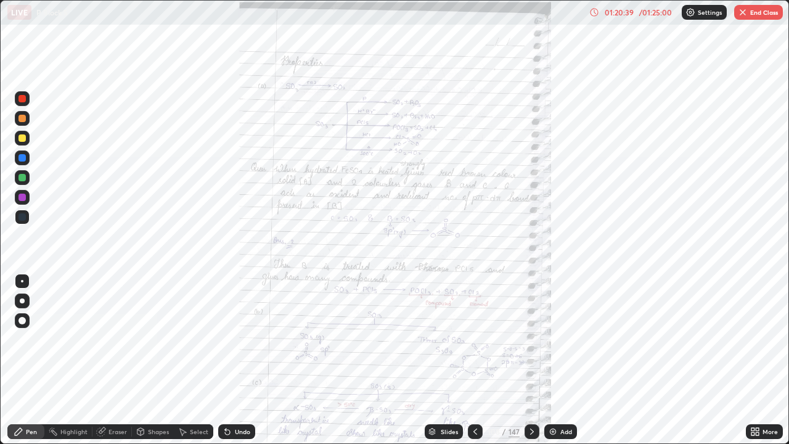
click at [426, 360] on div "Slides" at bounding box center [443, 431] width 38 height 15
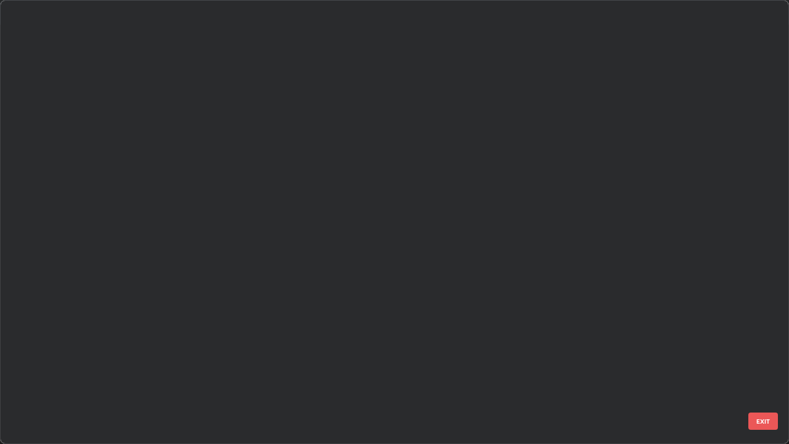
scroll to position [439, 781]
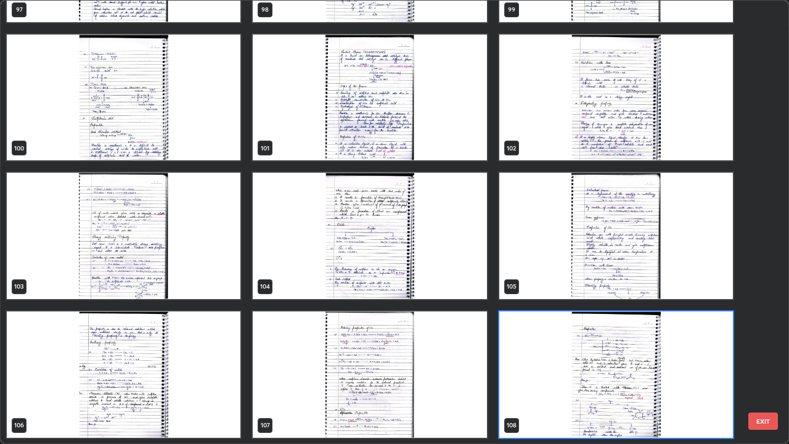
click at [628, 270] on img "grid" at bounding box center [615, 235] width 233 height 126
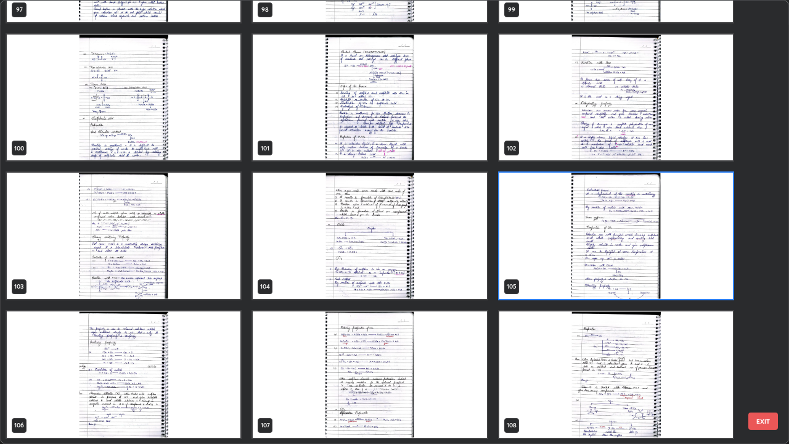
click at [615, 265] on img "grid" at bounding box center [615, 235] width 233 height 126
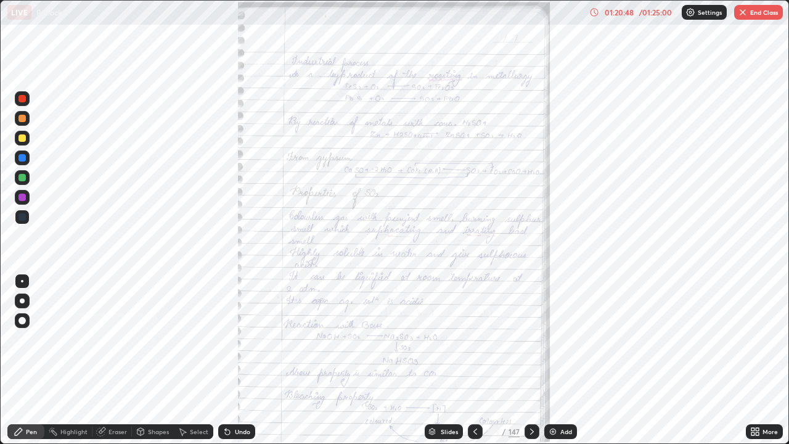
click at [618, 268] on img "grid" at bounding box center [615, 235] width 233 height 126
click at [525, 360] on div at bounding box center [531, 431] width 15 height 15
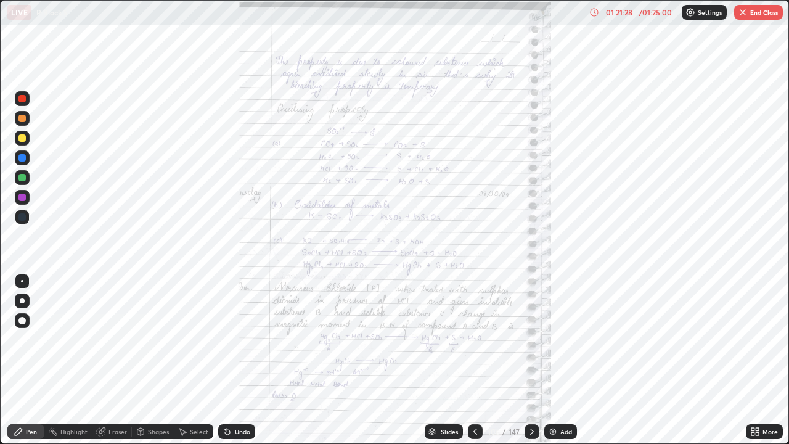
click at [527, 360] on icon at bounding box center [532, 431] width 10 height 10
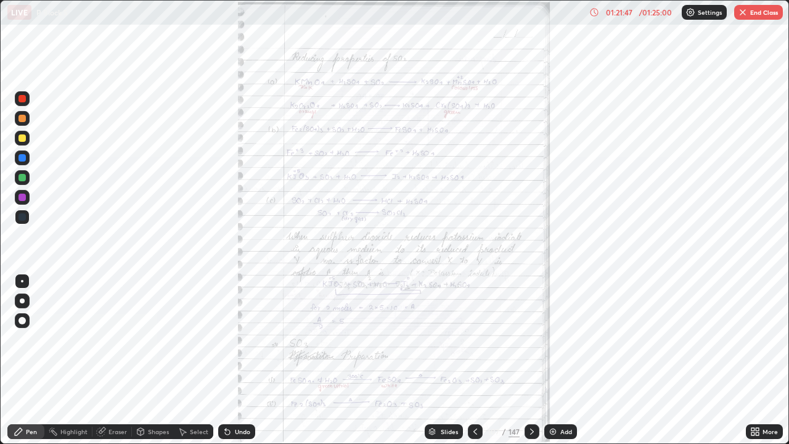
click at [452, 360] on div "Slides" at bounding box center [448, 431] width 17 height 6
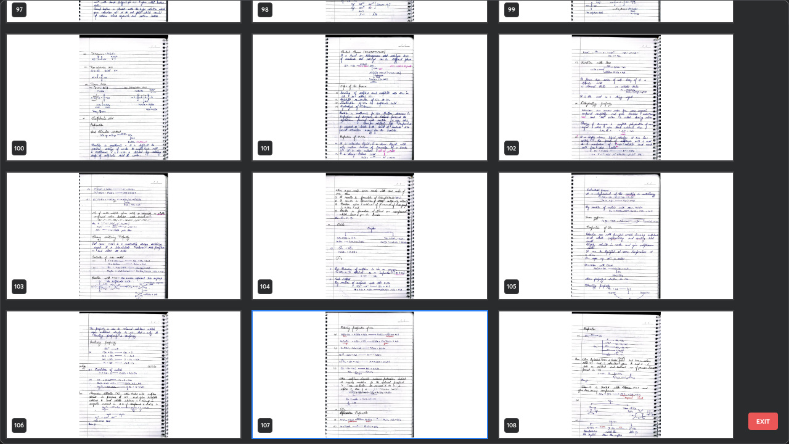
click at [760, 360] on button "EXIT" at bounding box center [763, 420] width 30 height 17
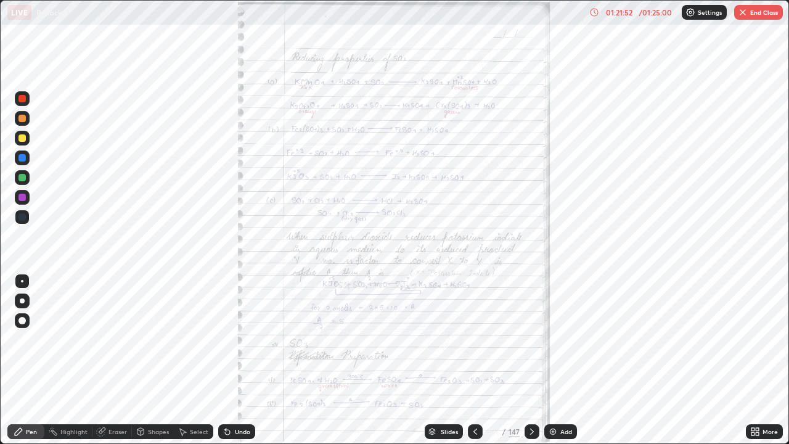
click at [745, 15] on img "button" at bounding box center [742, 12] width 10 height 10
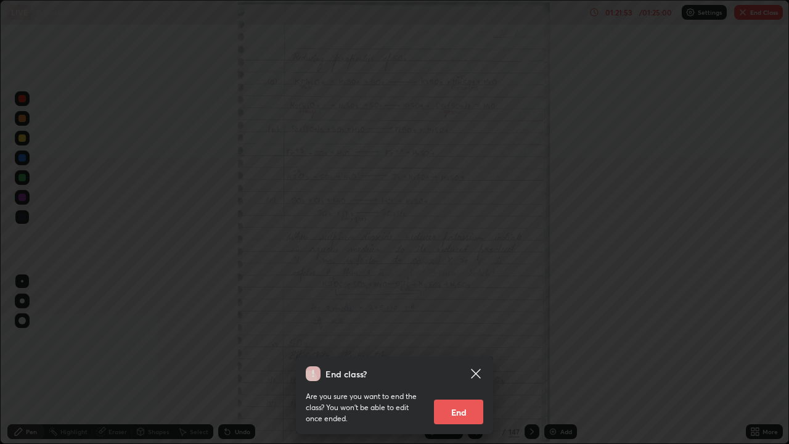
click at [456, 360] on button "End" at bounding box center [458, 411] width 49 height 25
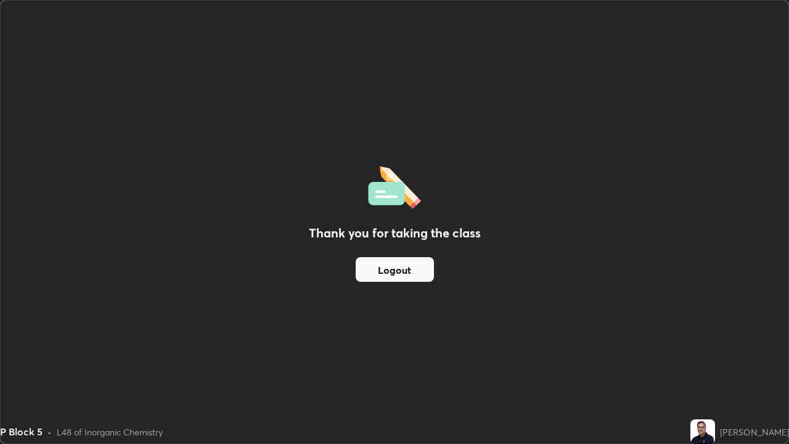
click at [412, 274] on button "Logout" at bounding box center [394, 269] width 78 height 25
click at [408, 273] on button "Logout" at bounding box center [394, 269] width 78 height 25
